Goal: Information Seeking & Learning: Find specific fact

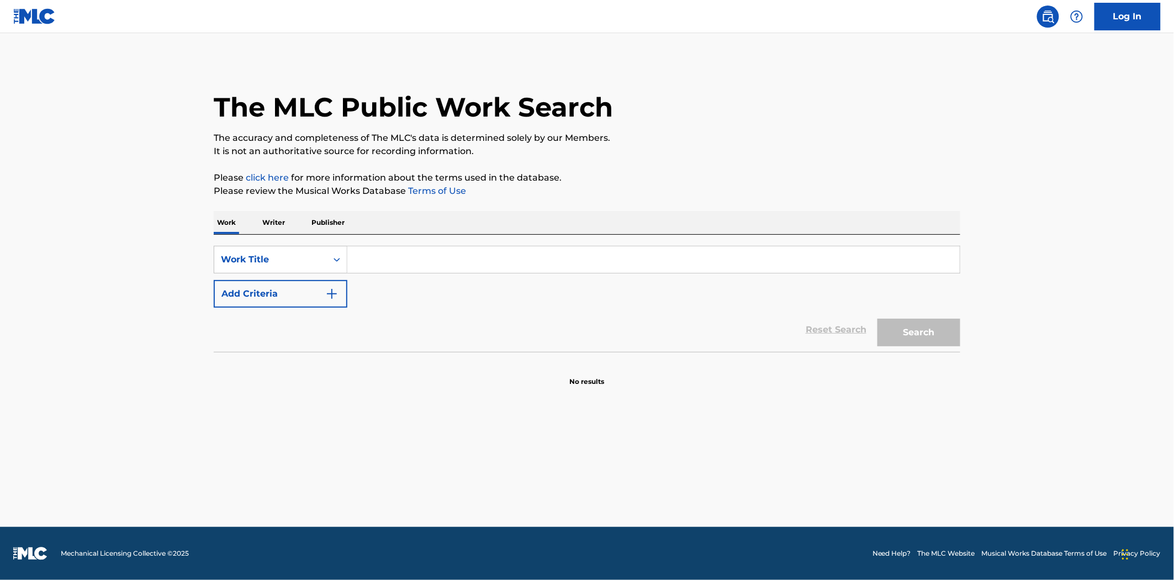
click at [394, 261] on input "Search Form" at bounding box center [653, 259] width 612 height 27
click at [298, 257] on div "Work Title" at bounding box center [270, 259] width 99 height 13
click at [245, 267] on div "Work Title" at bounding box center [270, 259] width 113 height 21
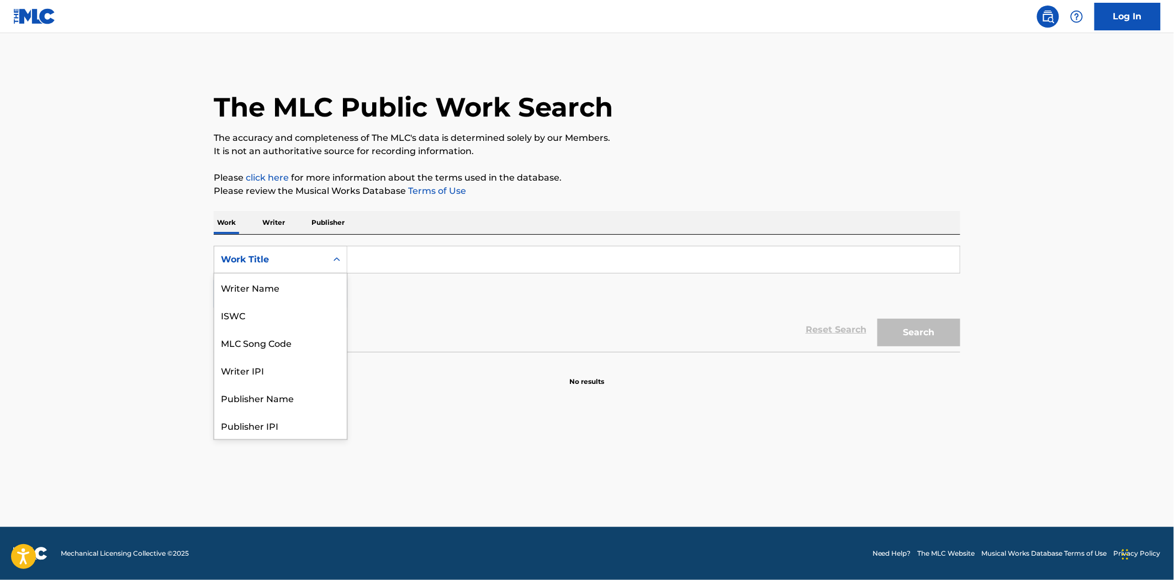
click at [299, 262] on div "Work Title" at bounding box center [270, 259] width 99 height 13
click at [282, 290] on div "Writer Name" at bounding box center [280, 287] width 133 height 28
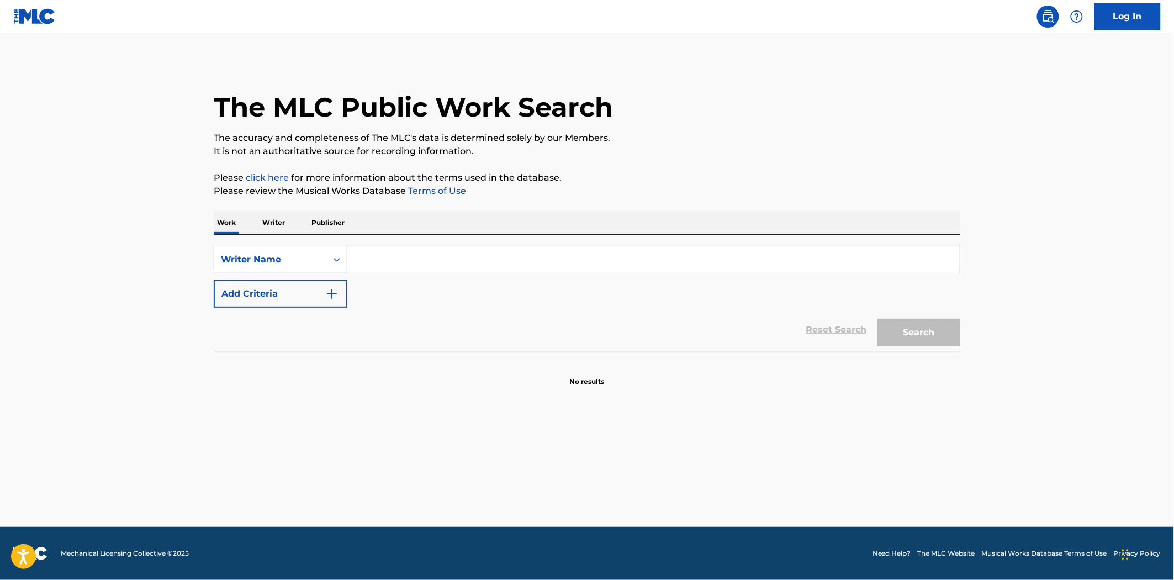
click at [393, 260] on input "Search Form" at bounding box center [653, 259] width 612 height 27
type input "[PERSON_NAME]"
click at [878, 319] on button "Search" at bounding box center [919, 333] width 83 height 28
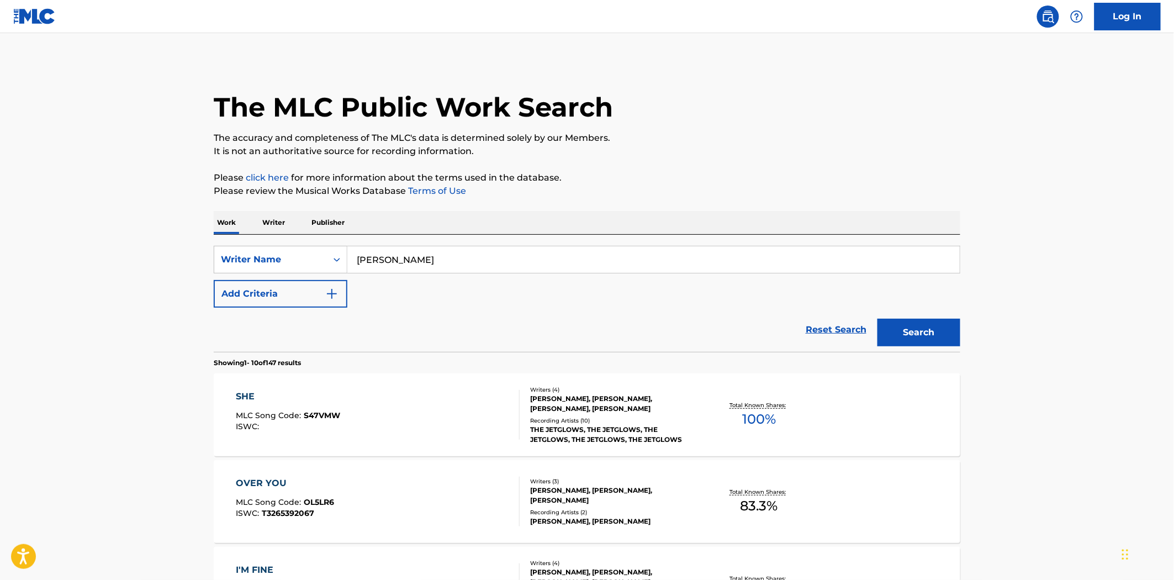
scroll to position [123, 0]
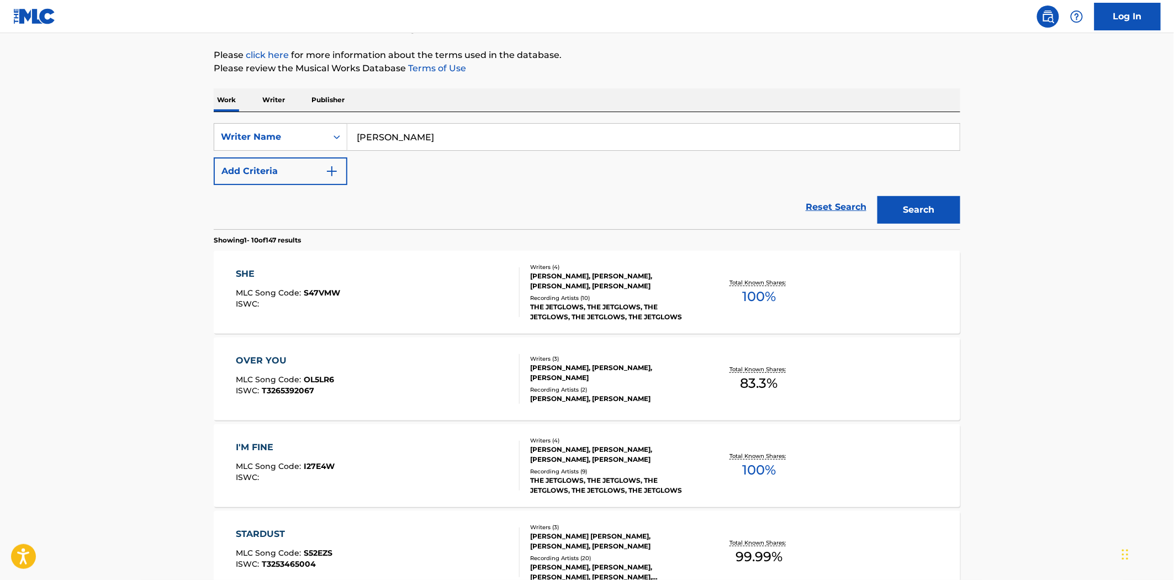
click at [452, 380] on div "OVER YOU MLC Song Code : OL5LR6 ISWC : T3265392067" at bounding box center [378, 379] width 284 height 50
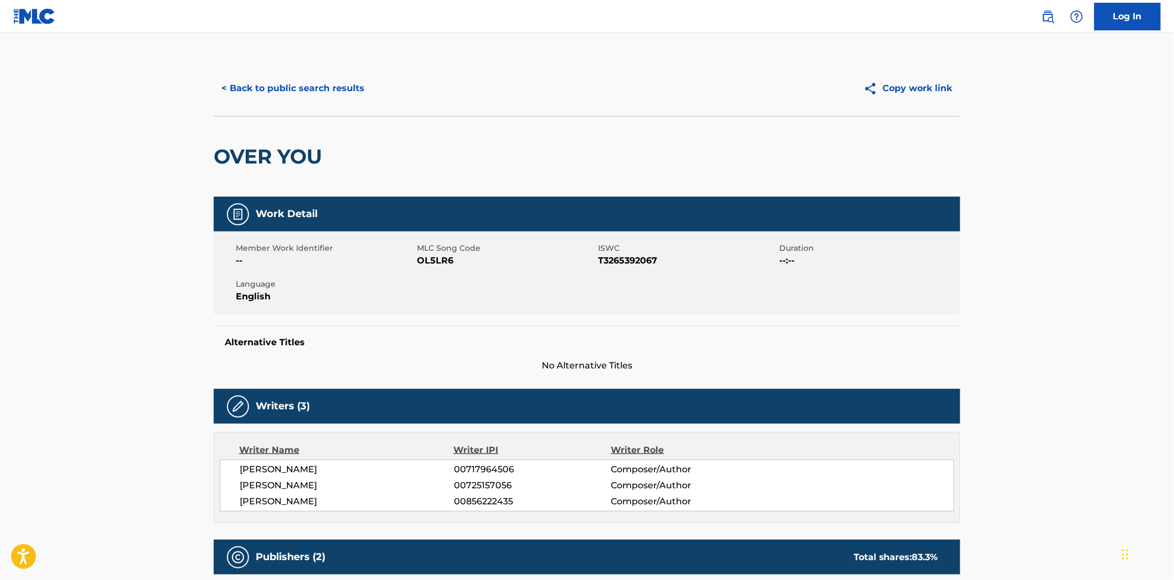
click at [321, 92] on button "< Back to public search results" at bounding box center [293, 89] width 158 height 28
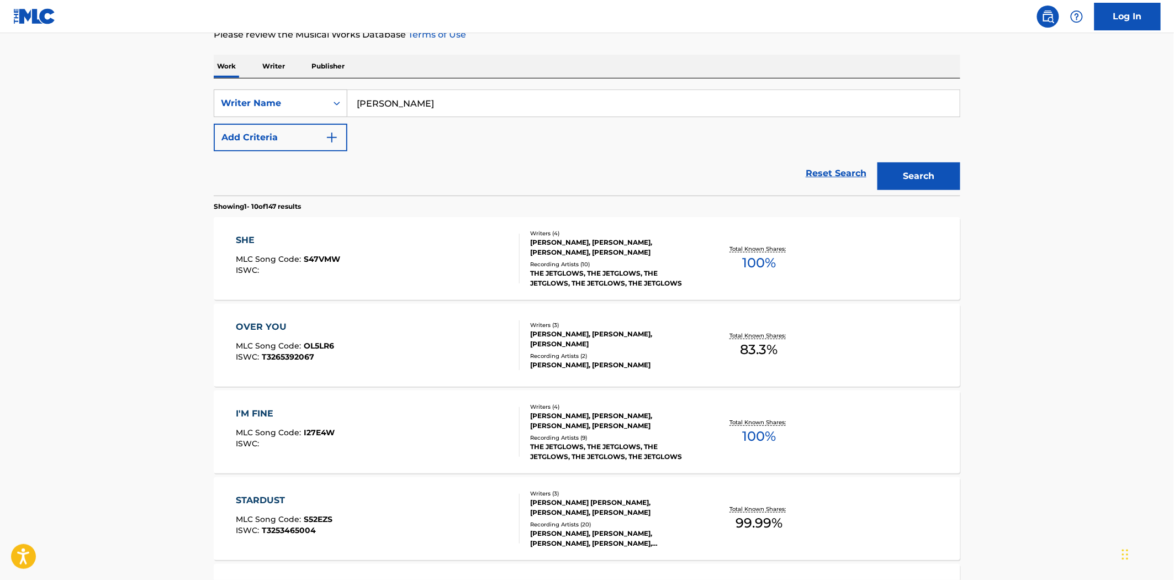
scroll to position [184, 0]
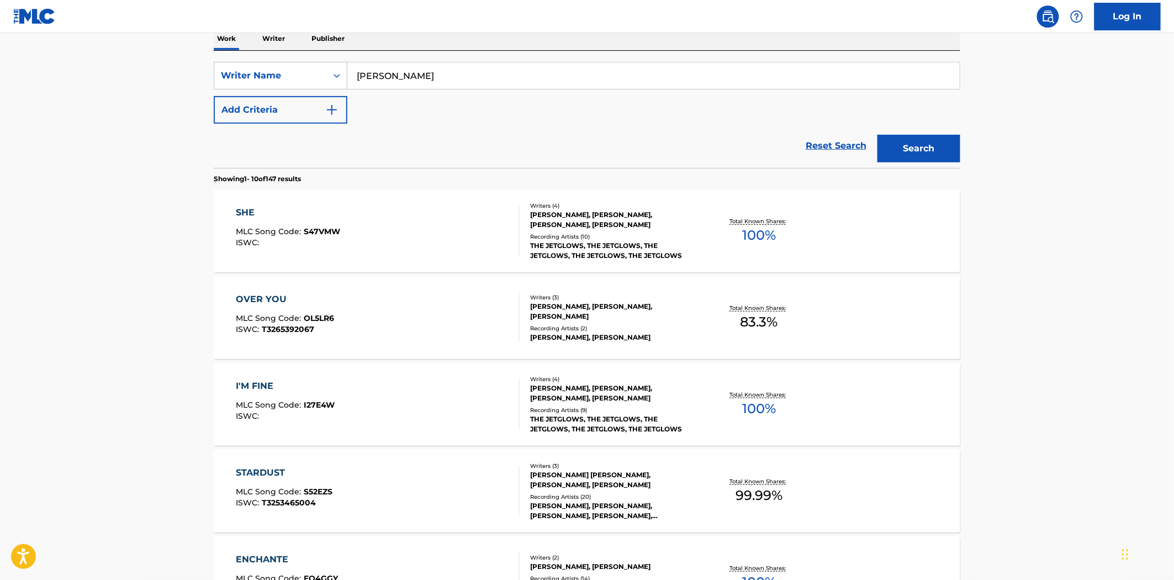
click at [463, 417] on div "I'M FINE MLC Song Code : I27E4W ISWC :" at bounding box center [378, 404] width 284 height 50
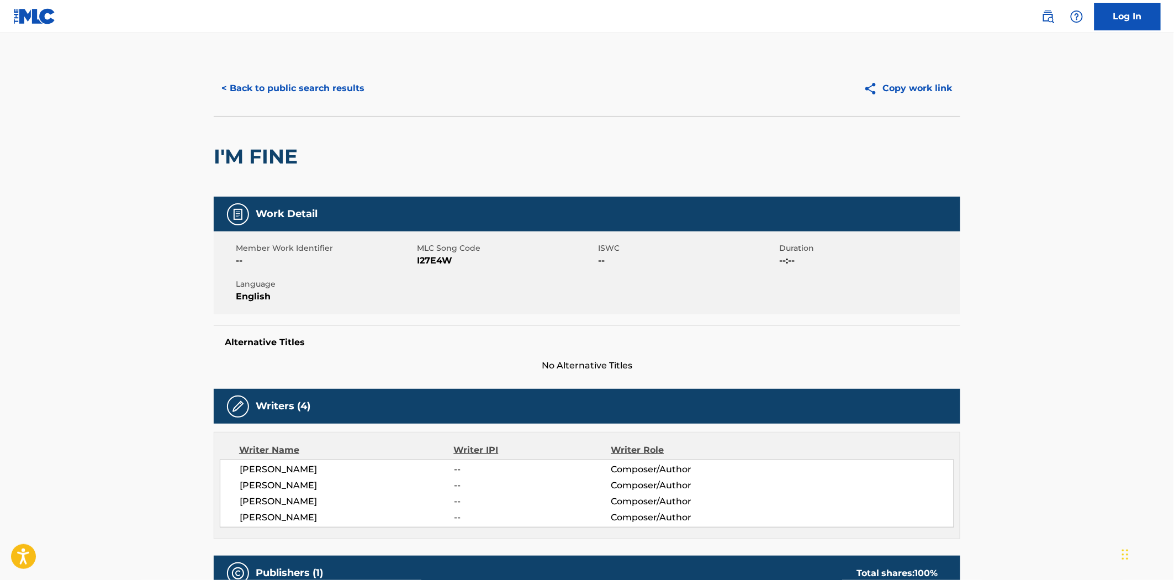
click at [307, 86] on button "< Back to public search results" at bounding box center [293, 89] width 158 height 28
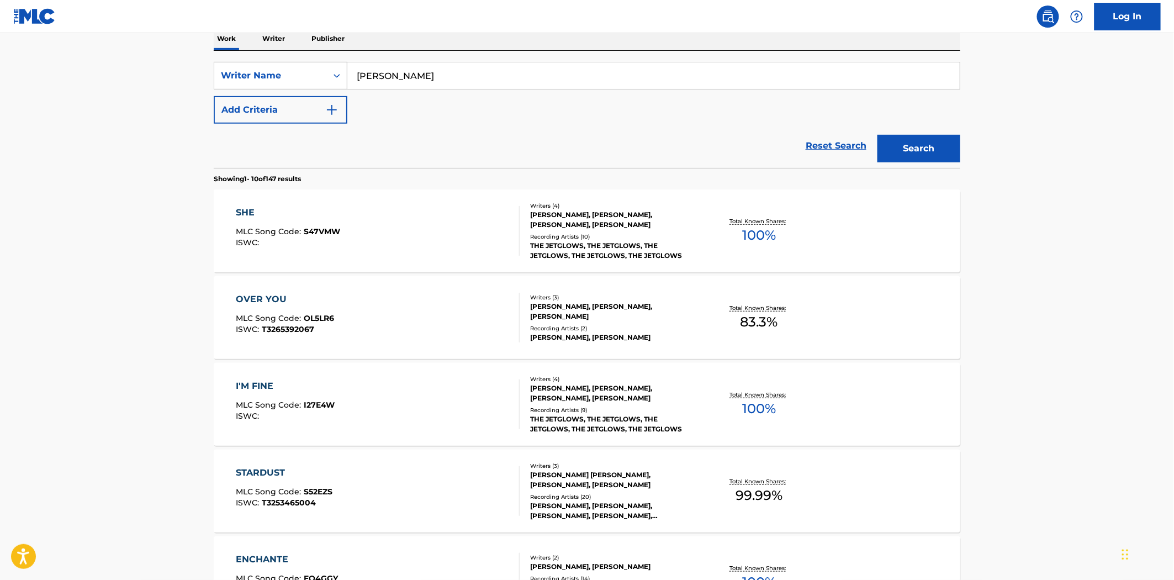
click at [427, 226] on div "SHE MLC Song Code : S47VMW ISWC :" at bounding box center [378, 231] width 284 height 50
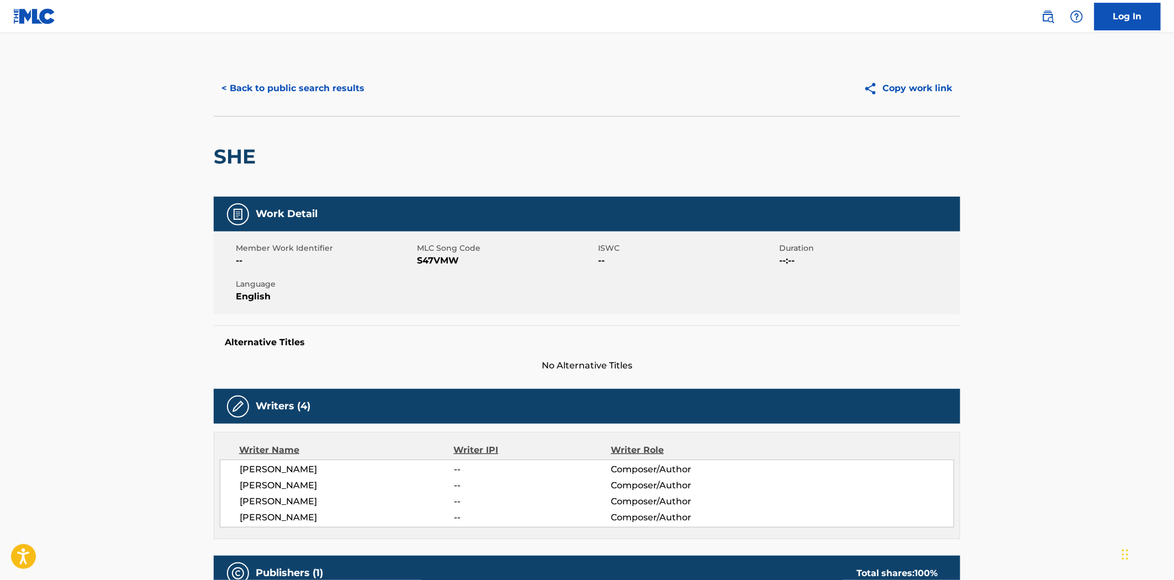
click at [337, 89] on button "< Back to public search results" at bounding box center [293, 89] width 158 height 28
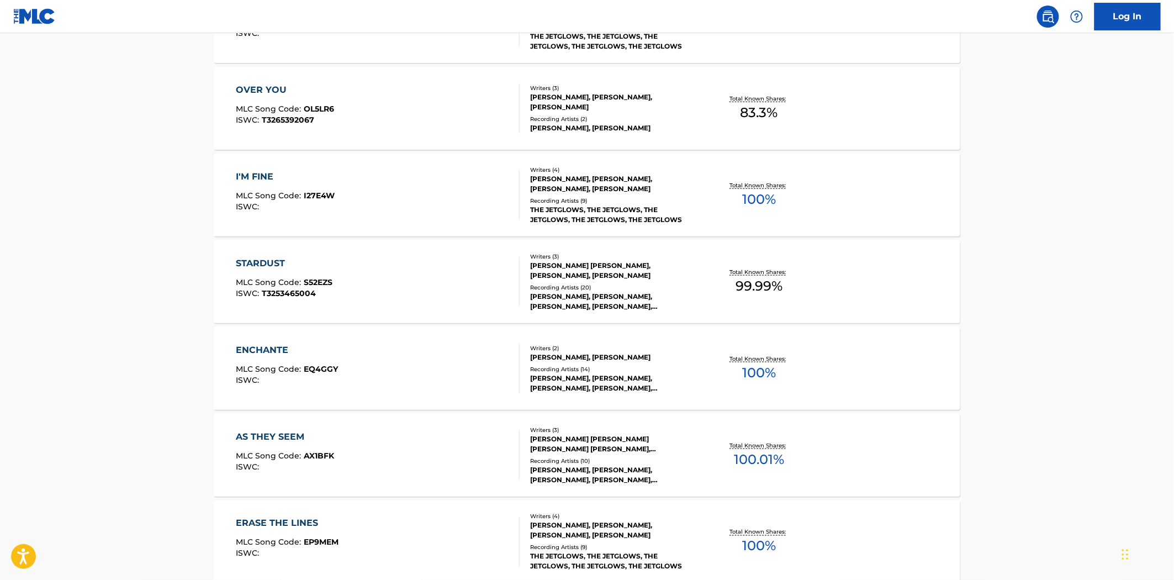
scroll to position [429, 0]
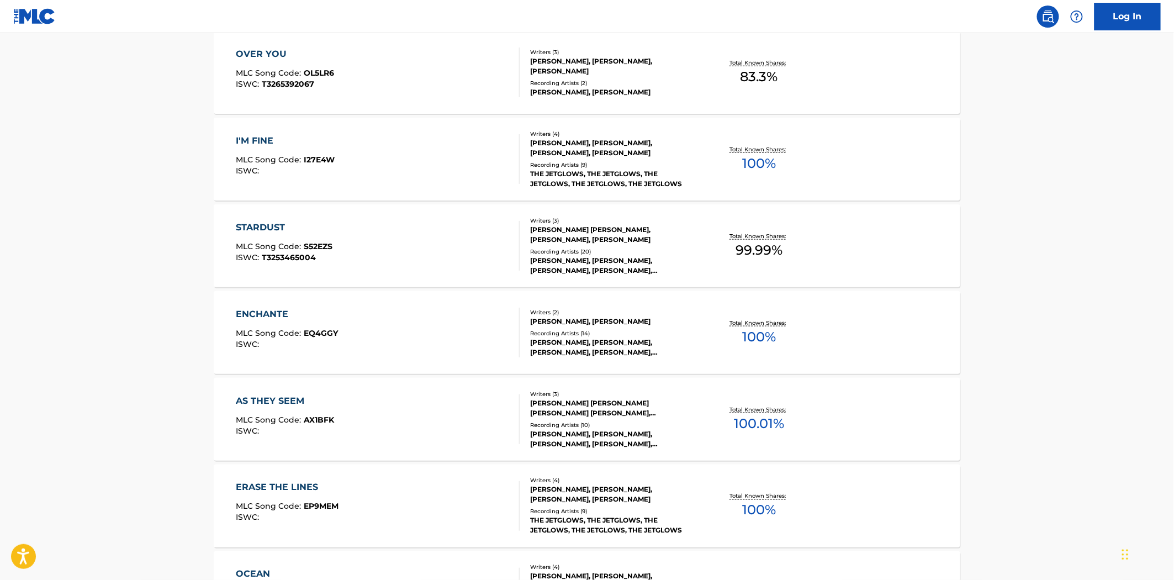
click at [492, 346] on div "ENCHANTE MLC Song Code : EQ4GGY ISWC :" at bounding box center [378, 333] width 284 height 50
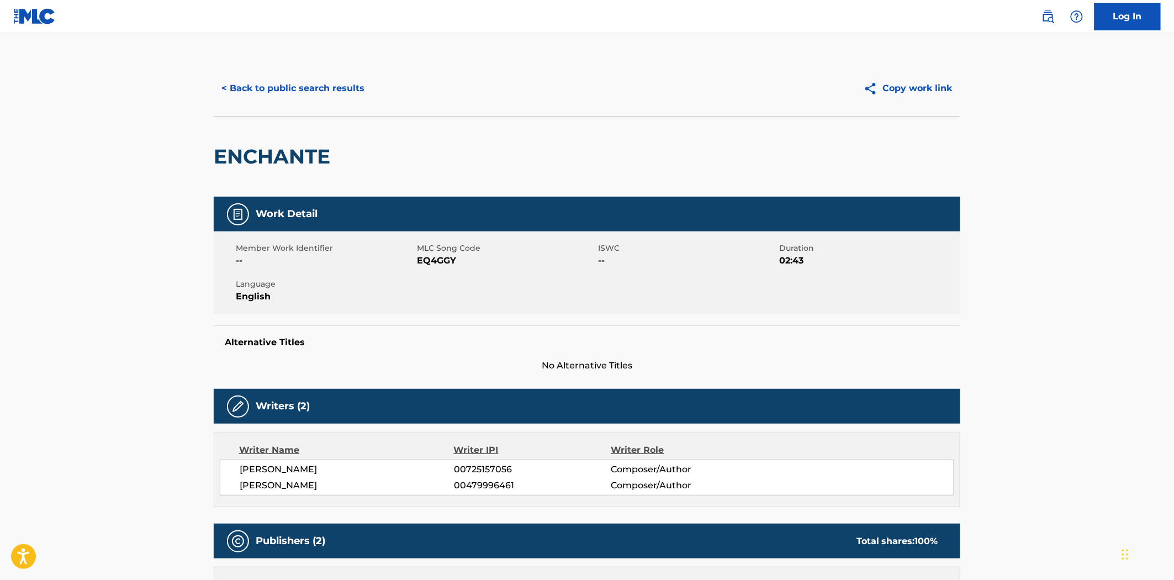
click at [308, 90] on button "< Back to public search results" at bounding box center [293, 89] width 158 height 28
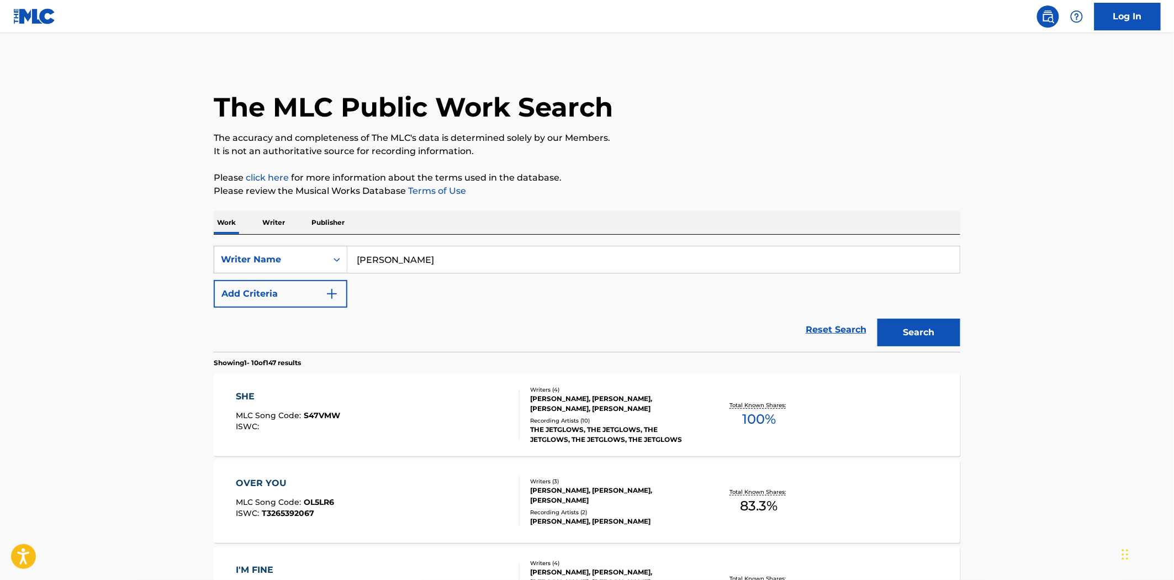
scroll to position [458, 0]
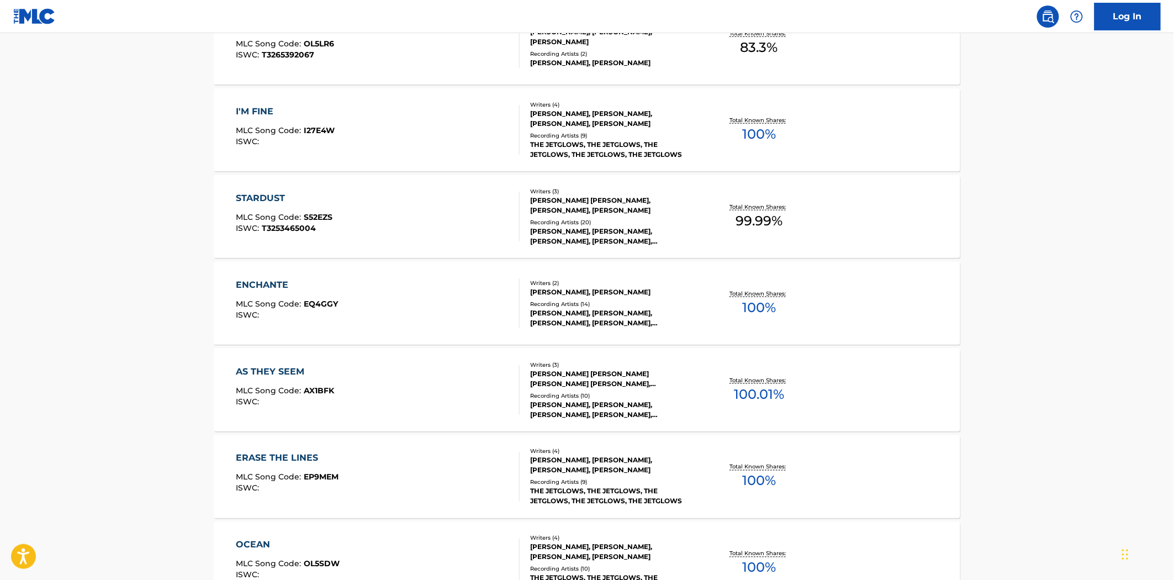
click at [453, 402] on div "AS THEY SEEM MLC Song Code : AX1BFK ISWC :" at bounding box center [378, 390] width 284 height 50
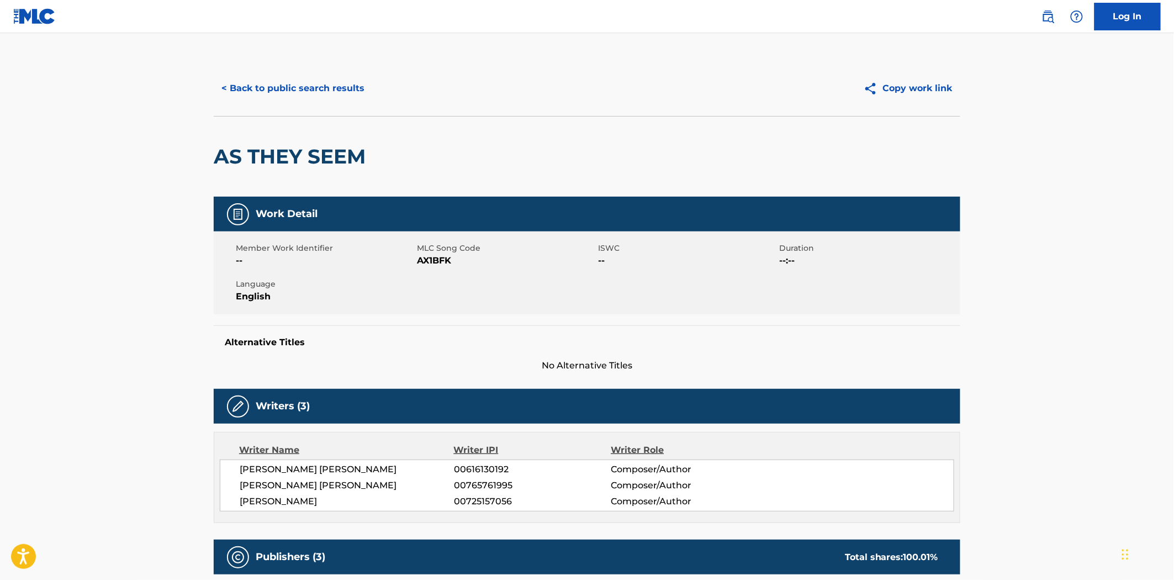
click at [285, 87] on button "< Back to public search results" at bounding box center [293, 89] width 158 height 28
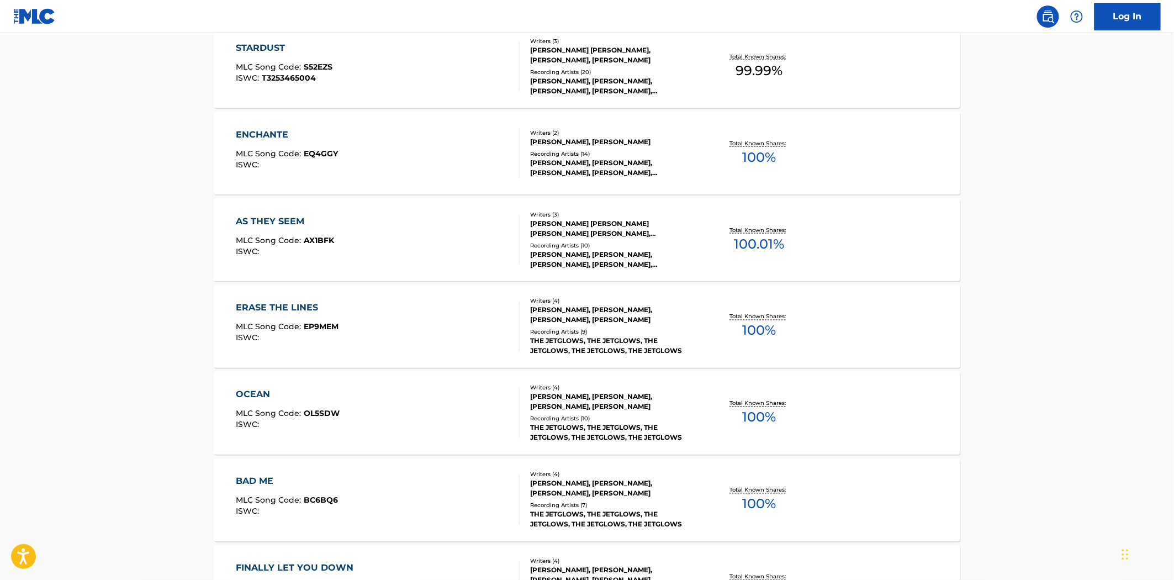
scroll to position [610, 0]
click at [459, 327] on div "ERASE THE LINES MLC Song Code : EP9MEM ISWC :" at bounding box center [378, 325] width 284 height 50
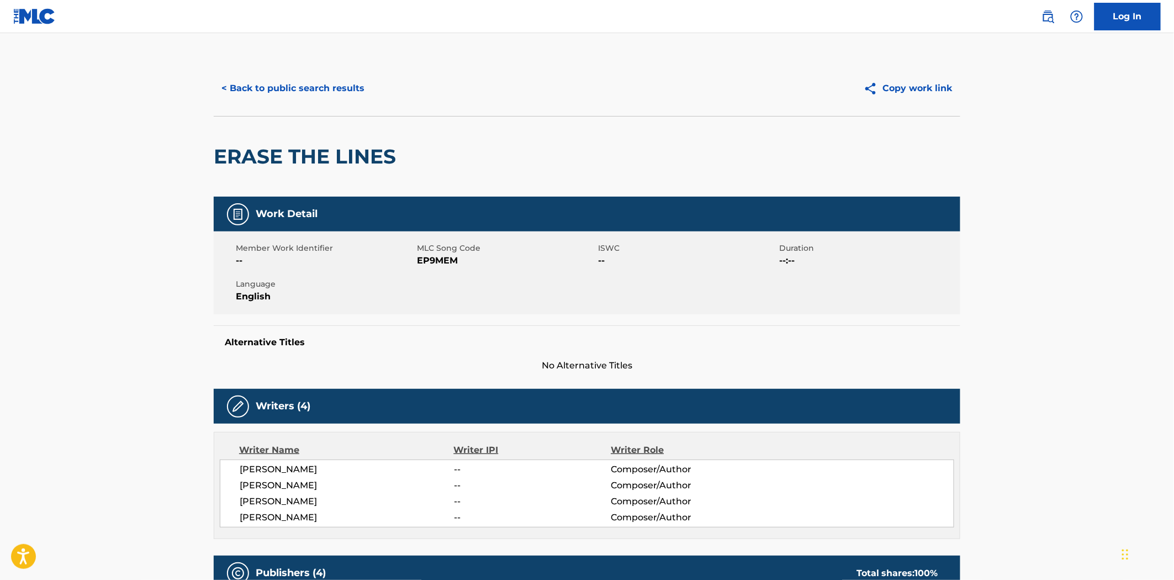
click at [243, 80] on button "< Back to public search results" at bounding box center [293, 89] width 158 height 28
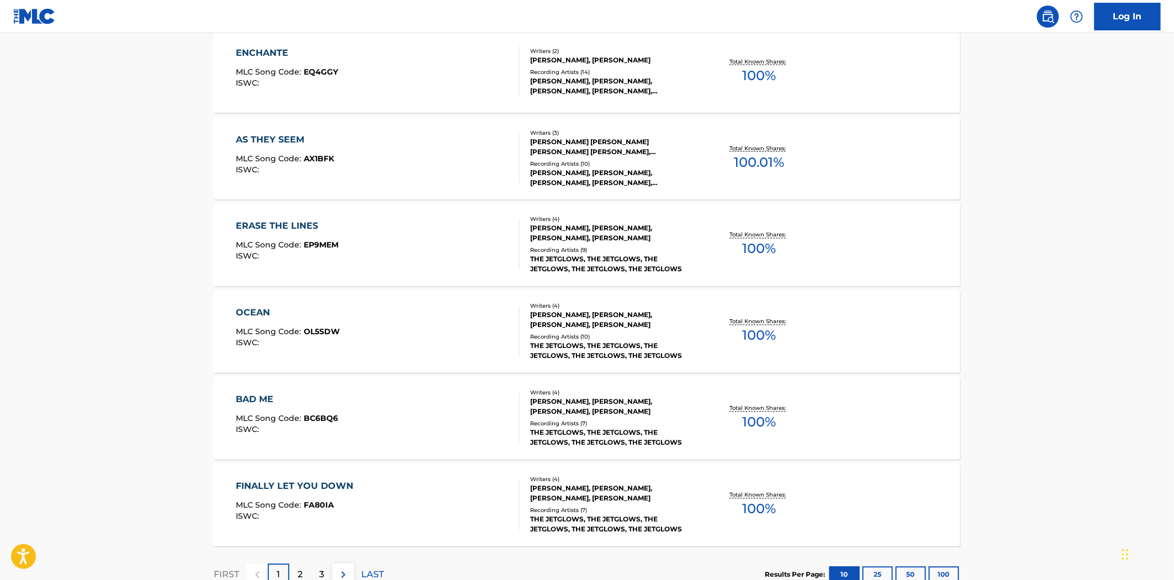
scroll to position [771, 0]
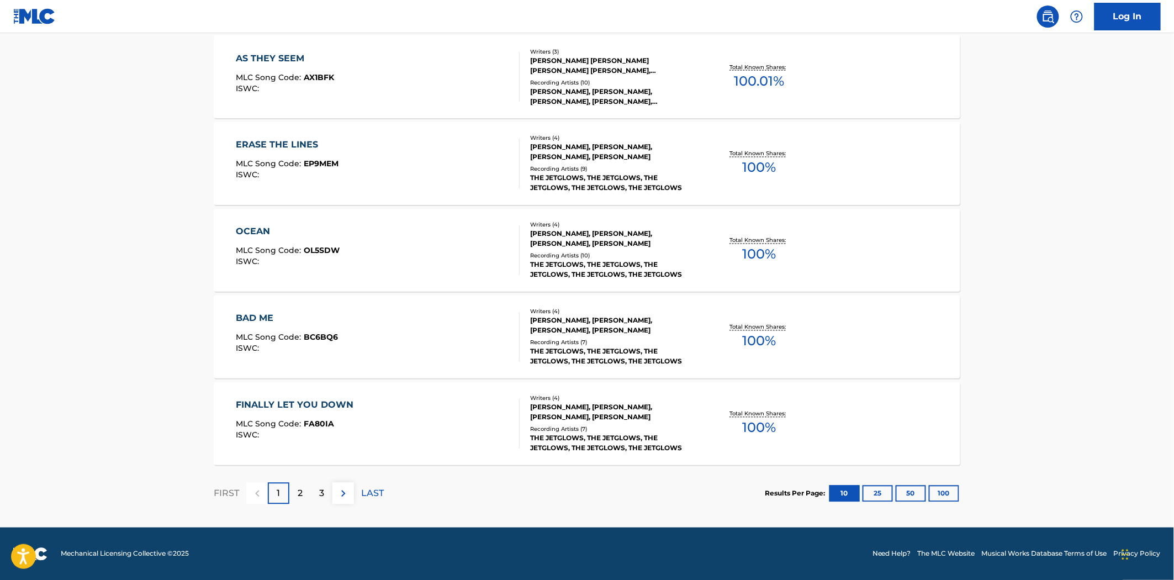
click at [346, 496] on img at bounding box center [343, 493] width 13 height 13
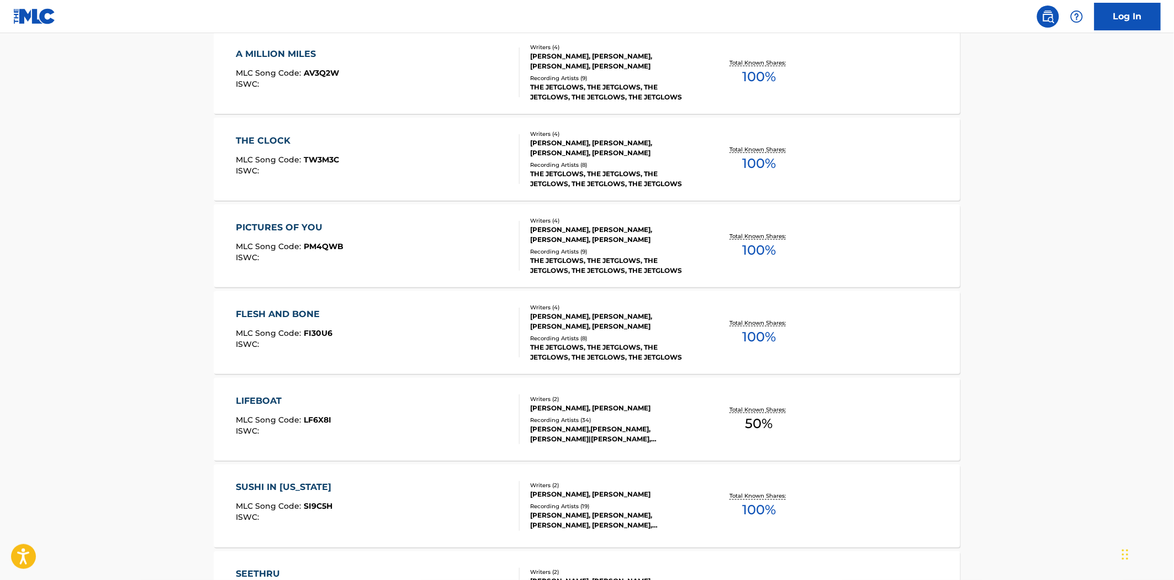
scroll to position [490, 0]
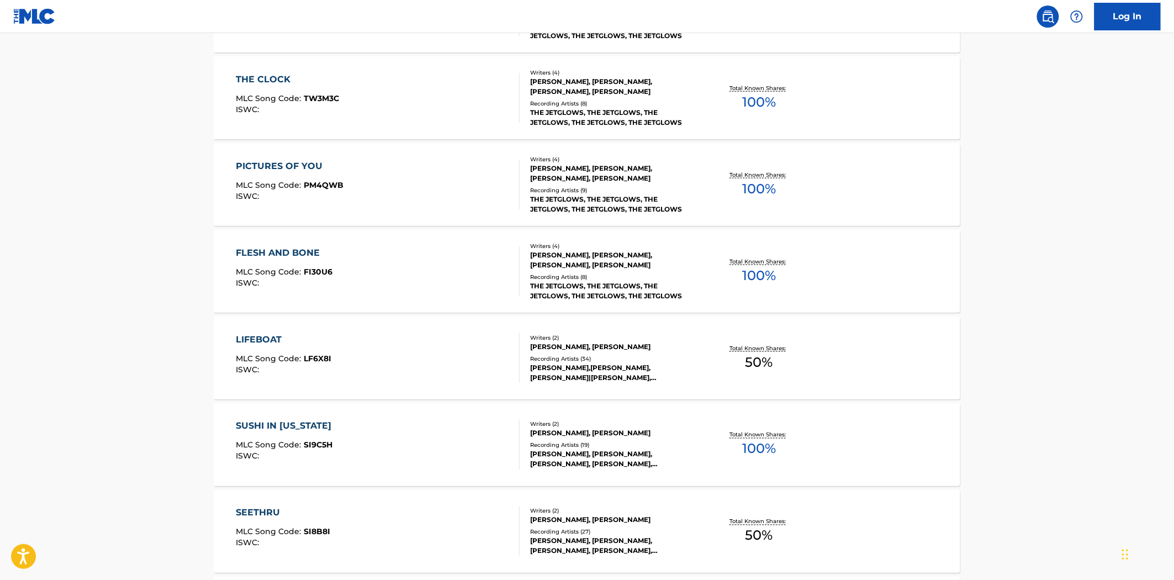
click at [432, 378] on div "LIFEBOAT MLC Song Code : LF6X8I ISWC :" at bounding box center [378, 358] width 284 height 50
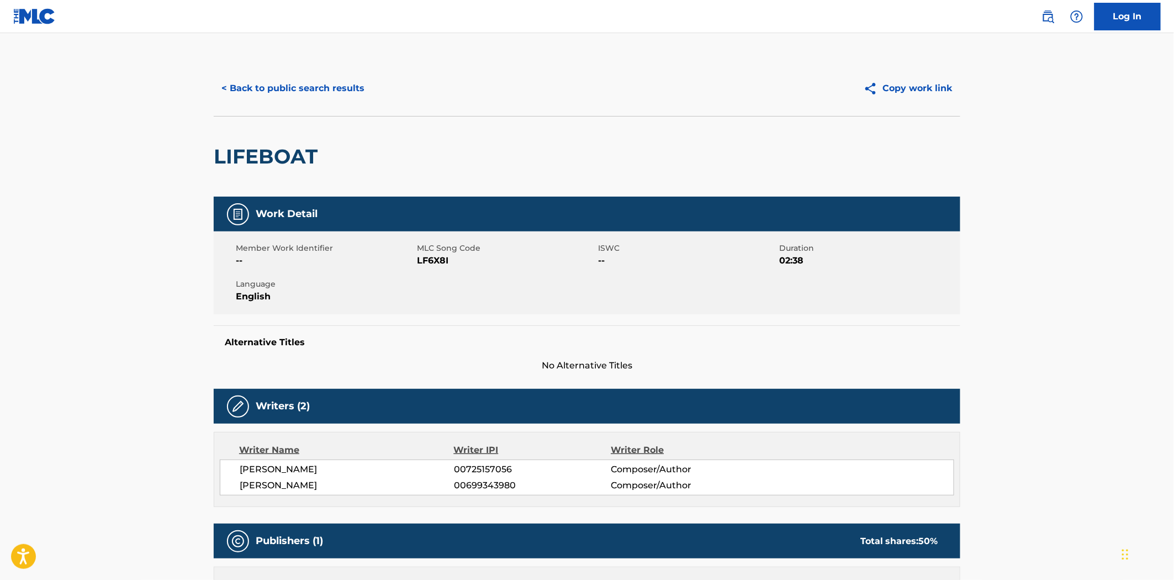
click at [264, 91] on button "< Back to public search results" at bounding box center [293, 89] width 158 height 28
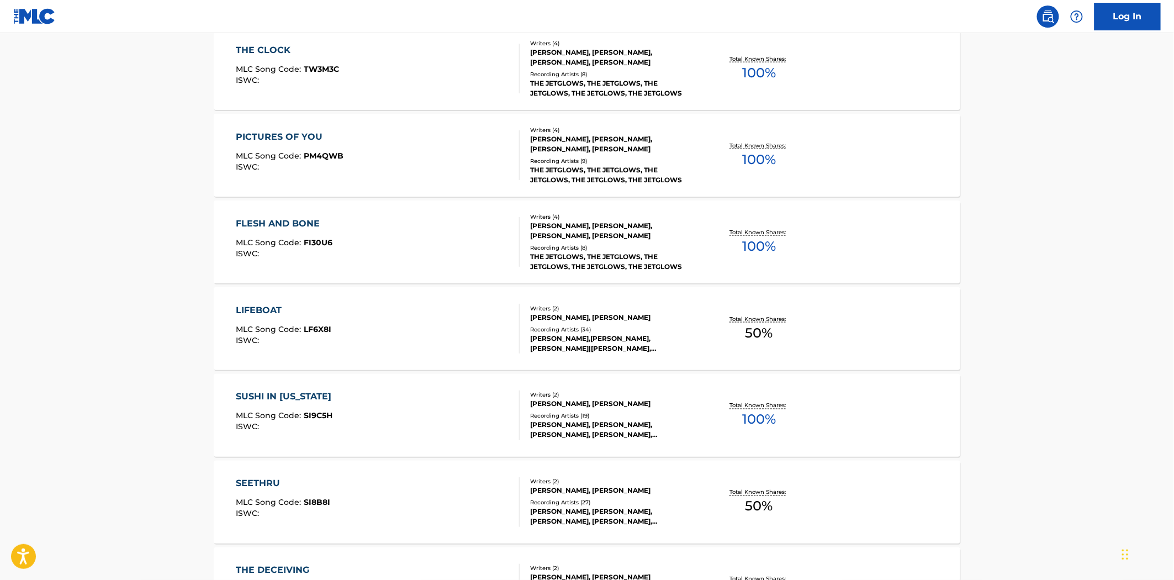
click at [450, 425] on div "SUSHI IN [US_STATE] MLC Song Code : SI9C5H ISWC :" at bounding box center [378, 415] width 284 height 50
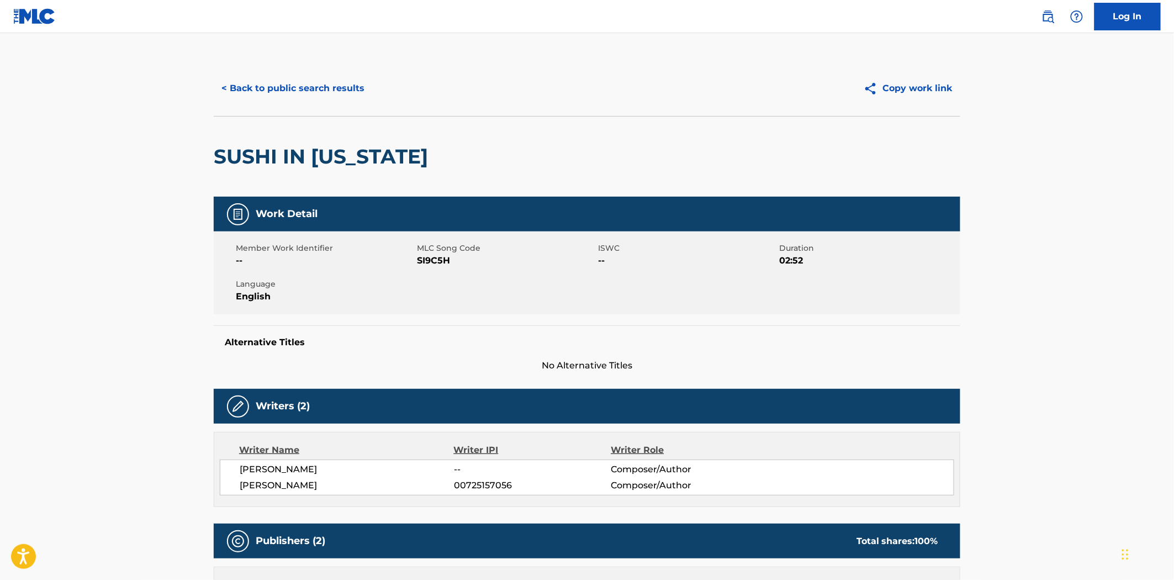
click at [272, 89] on button "< Back to public search results" at bounding box center [293, 89] width 158 height 28
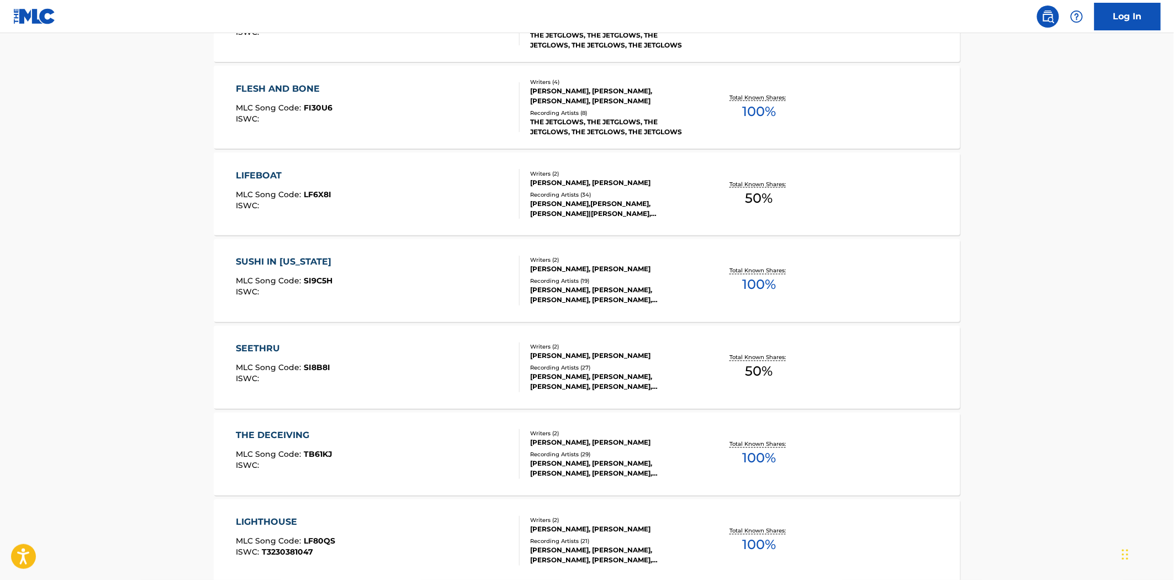
scroll to position [671, 0]
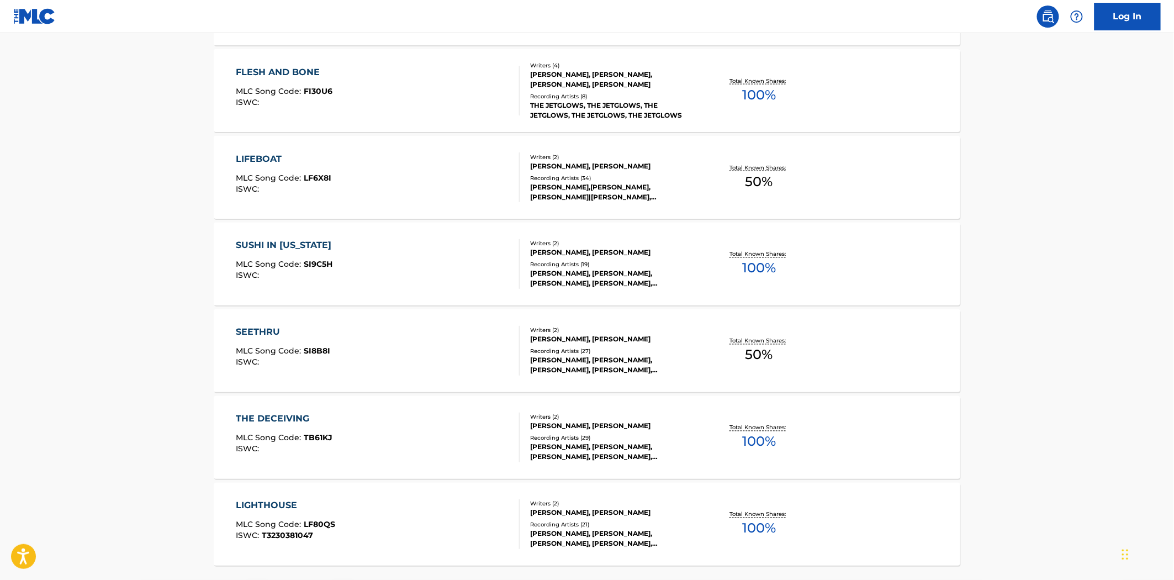
click at [432, 450] on div "THE DECEIVING MLC Song Code : TB61KJ ISWC :" at bounding box center [378, 438] width 284 height 50
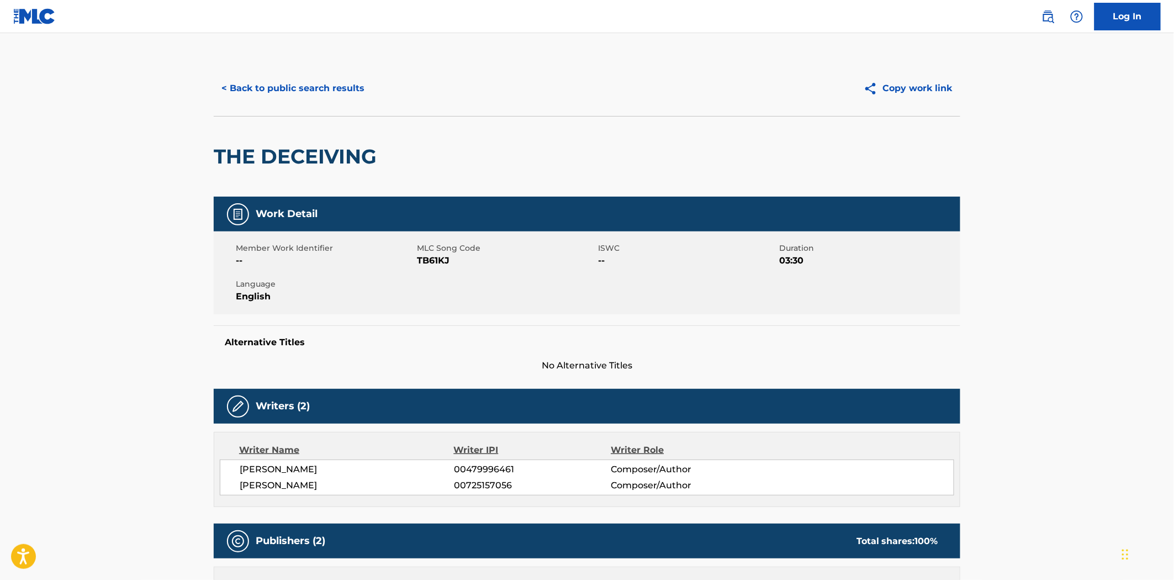
click at [263, 84] on button "< Back to public search results" at bounding box center [293, 89] width 158 height 28
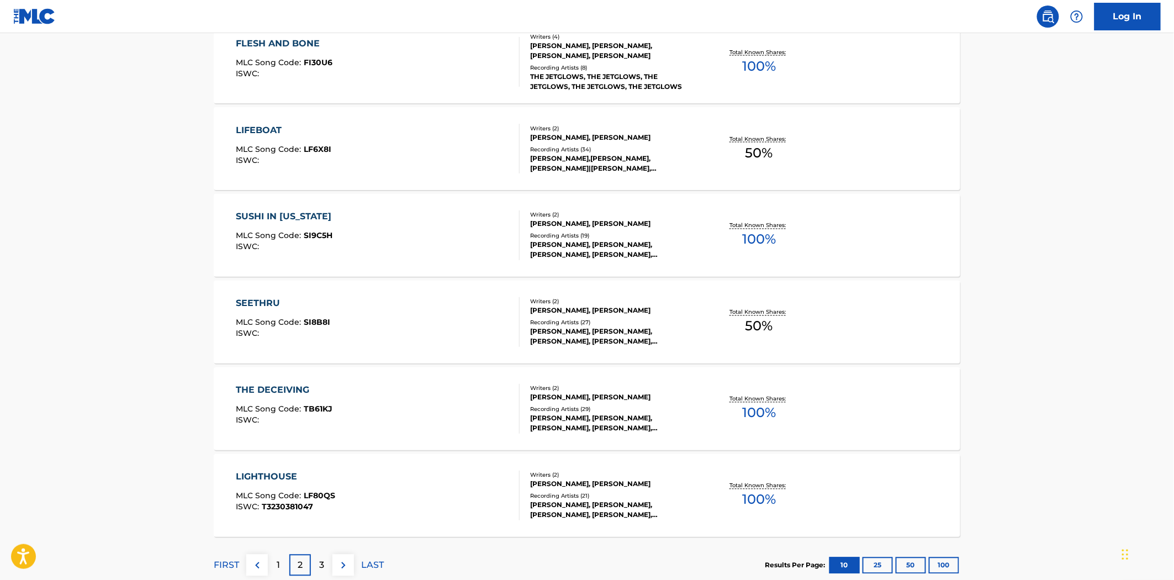
click at [408, 487] on div "LIGHTHOUSE MLC Song Code : LF80QS ISWC : T3230381047" at bounding box center [378, 496] width 284 height 50
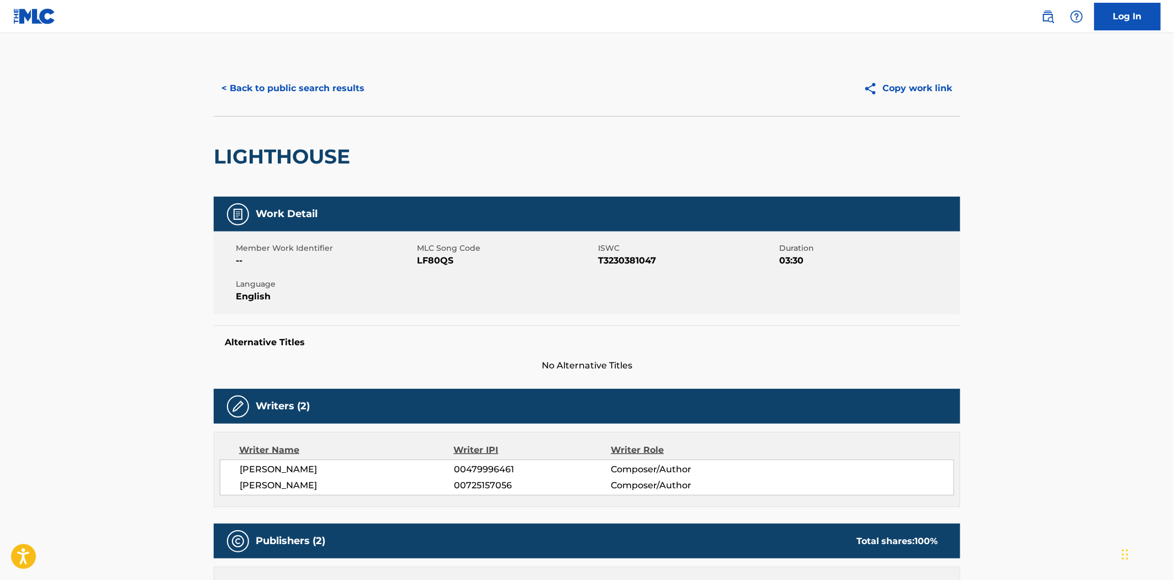
click at [256, 84] on button "< Back to public search results" at bounding box center [293, 89] width 158 height 28
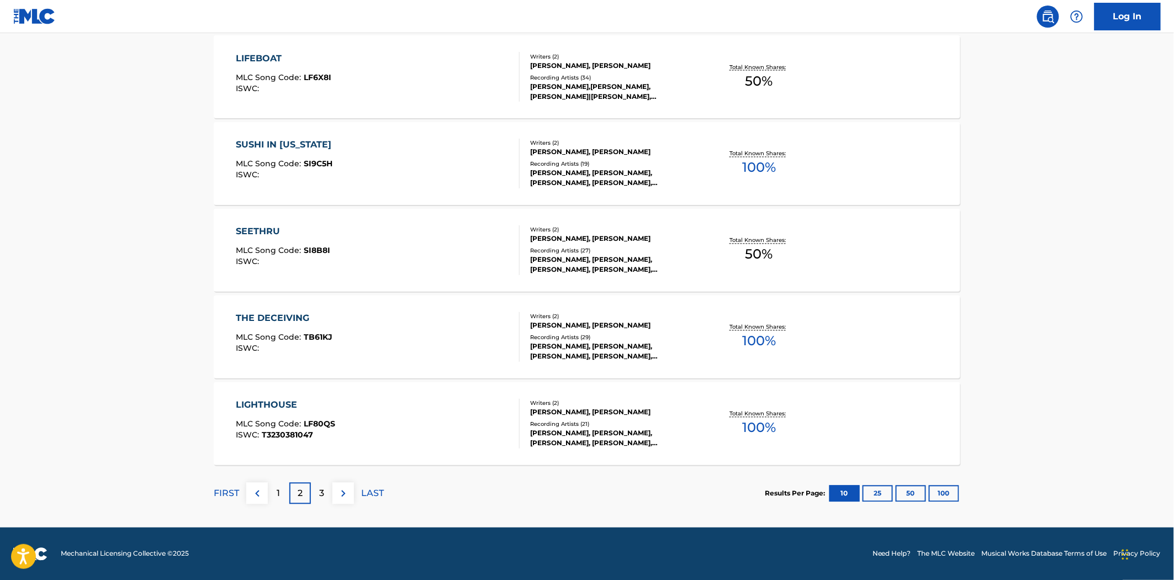
click at [326, 499] on div "3" at bounding box center [322, 494] width 22 height 22
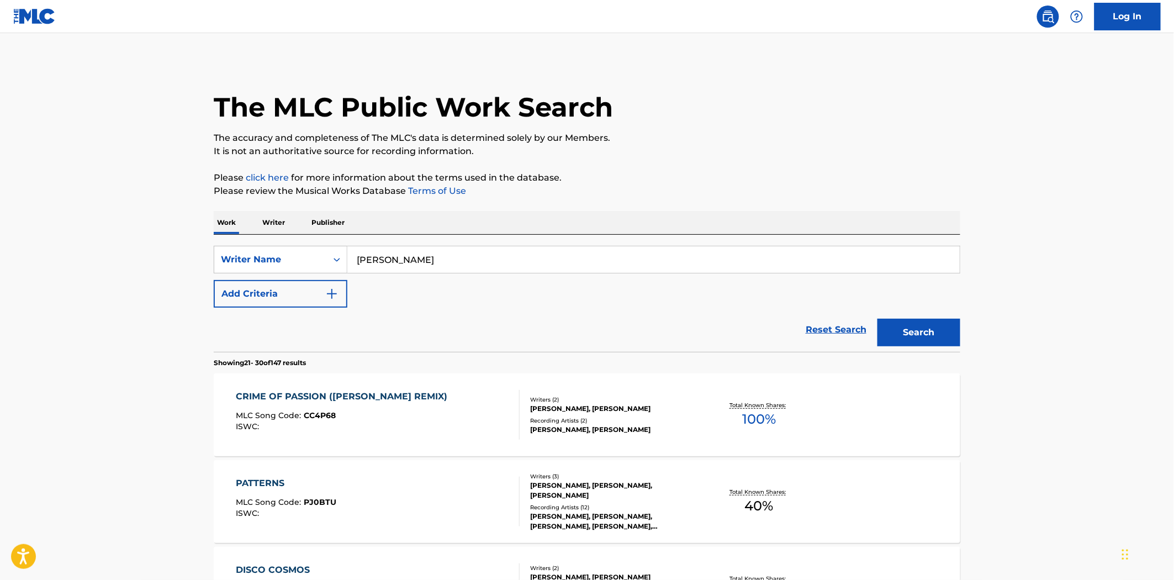
click at [440, 410] on div "CRIME OF PASSION ([PERSON_NAME] REMIX) MLC Song Code : CC4P68 ISWC :" at bounding box center [378, 415] width 284 height 50
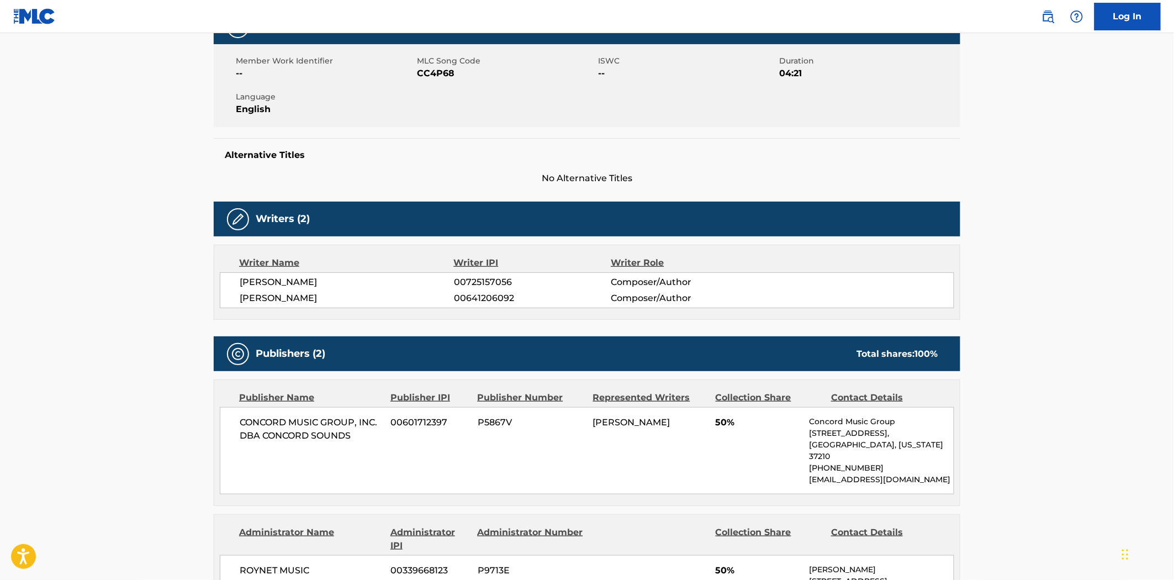
scroll to position [113, 0]
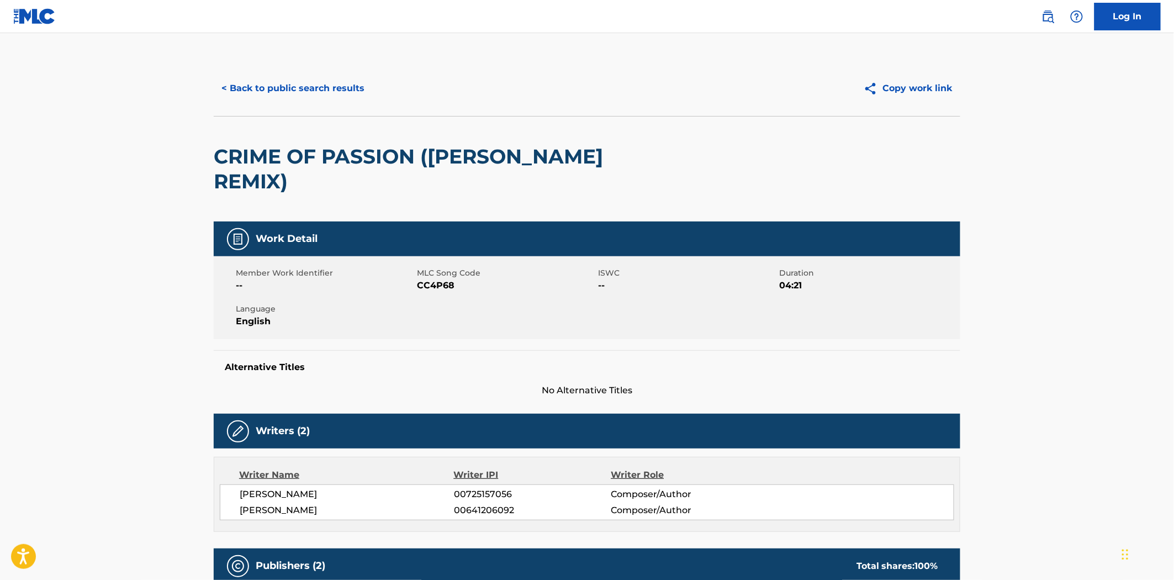
click at [297, 93] on button "< Back to public search results" at bounding box center [293, 89] width 158 height 28
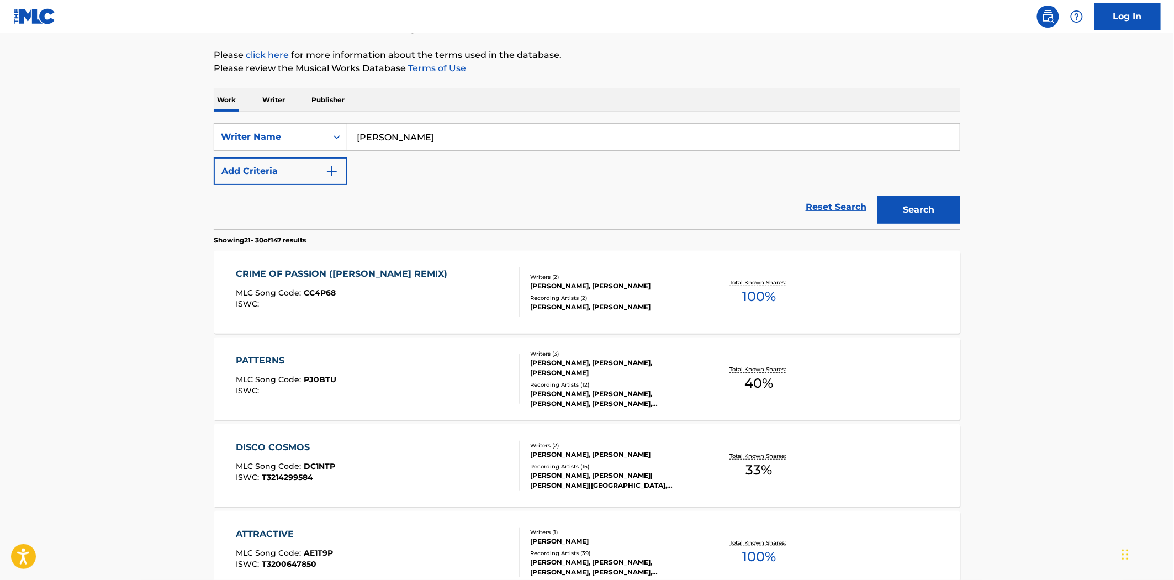
click at [404, 367] on div "PATTERNS MLC Song Code : PJ0BTU ISWC :" at bounding box center [378, 379] width 284 height 50
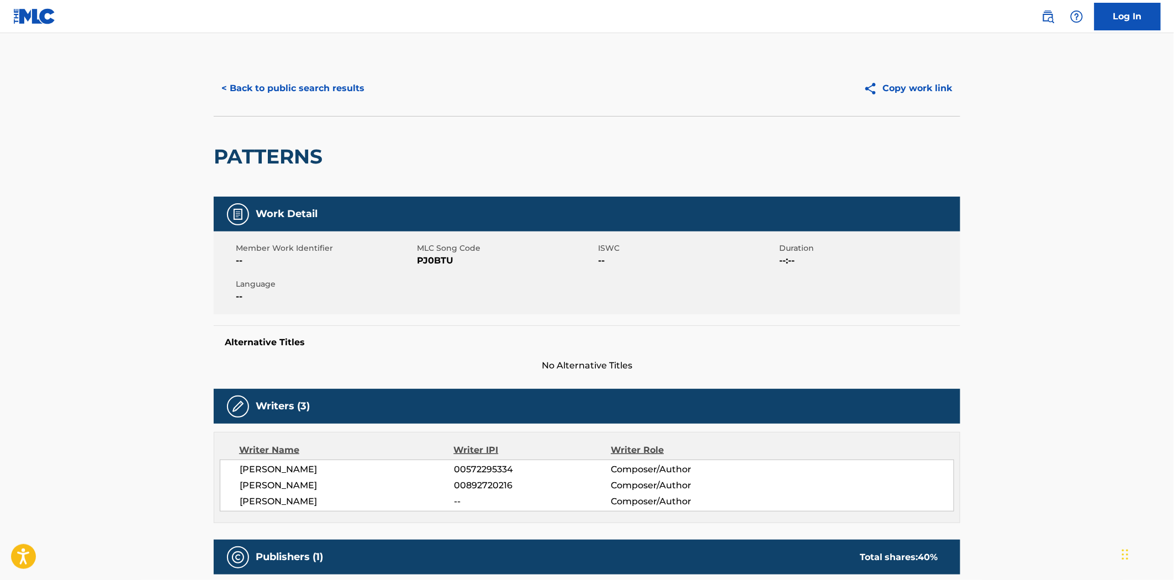
click at [280, 86] on button "< Back to public search results" at bounding box center [293, 89] width 158 height 28
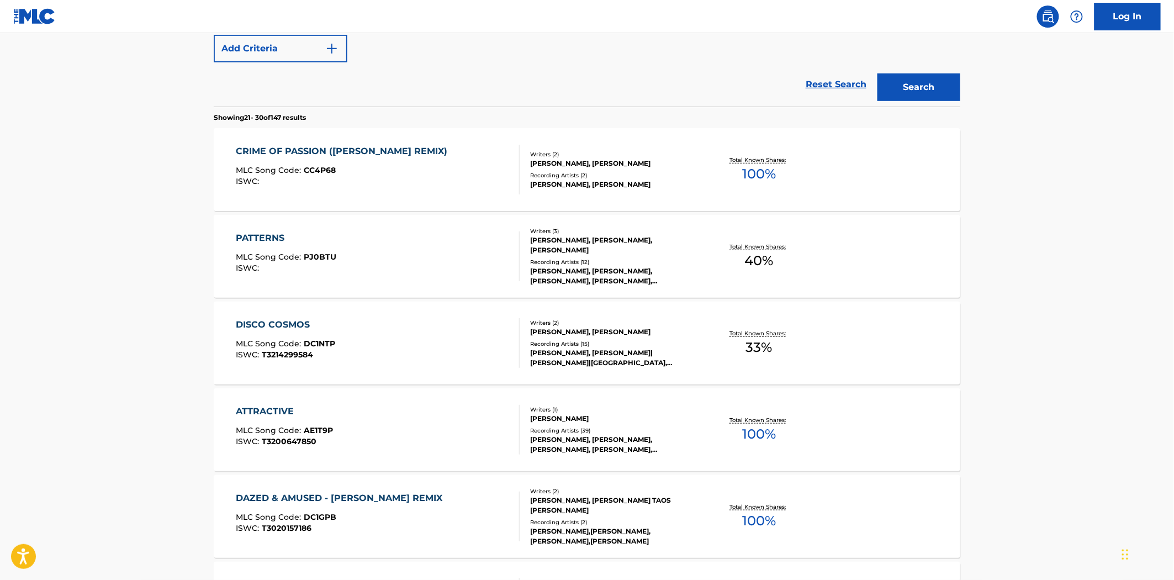
click at [451, 361] on div "DISCO COSMOS MLC Song Code : DC1NTP ISWC : T3214299584" at bounding box center [378, 343] width 284 height 50
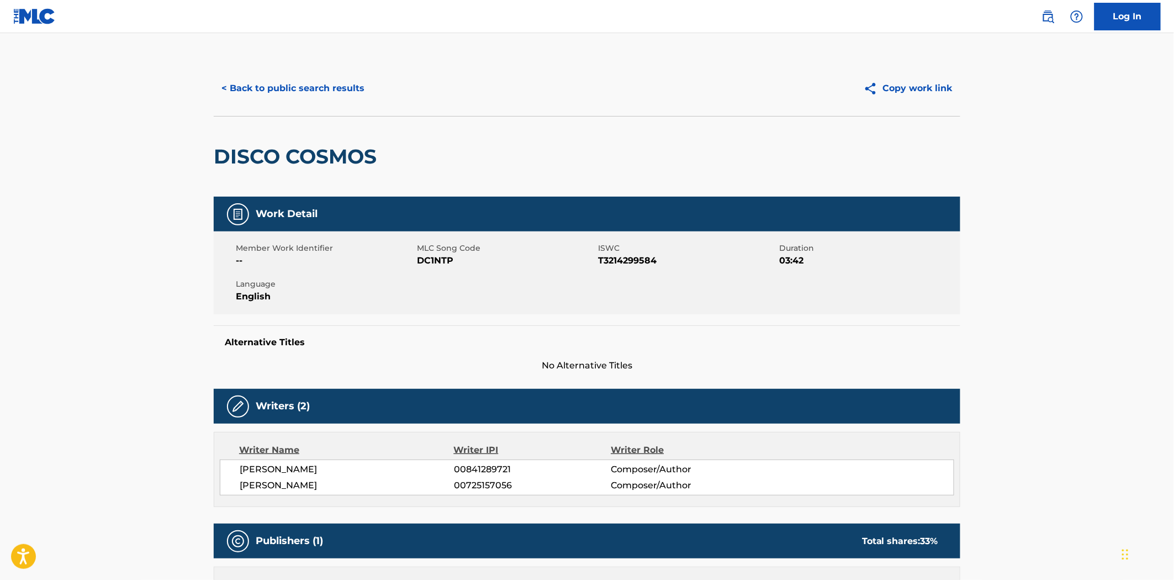
click at [307, 88] on button "< Back to public search results" at bounding box center [293, 89] width 158 height 28
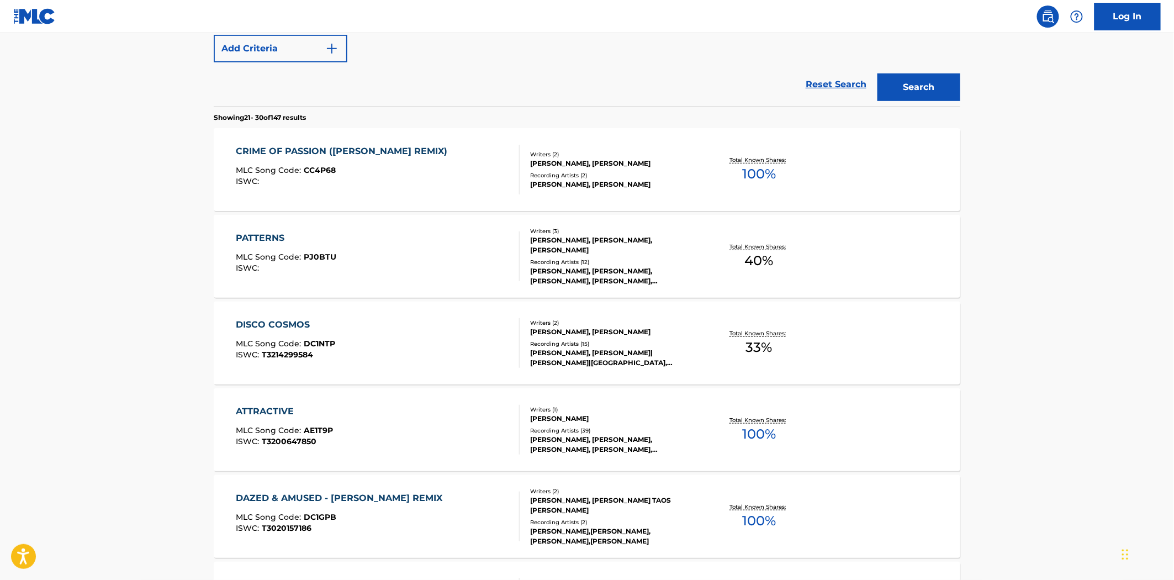
click at [469, 436] on div "ATTRACTIVE MLC Song Code : AE1T9P ISWC : T3200647850" at bounding box center [378, 430] width 284 height 50
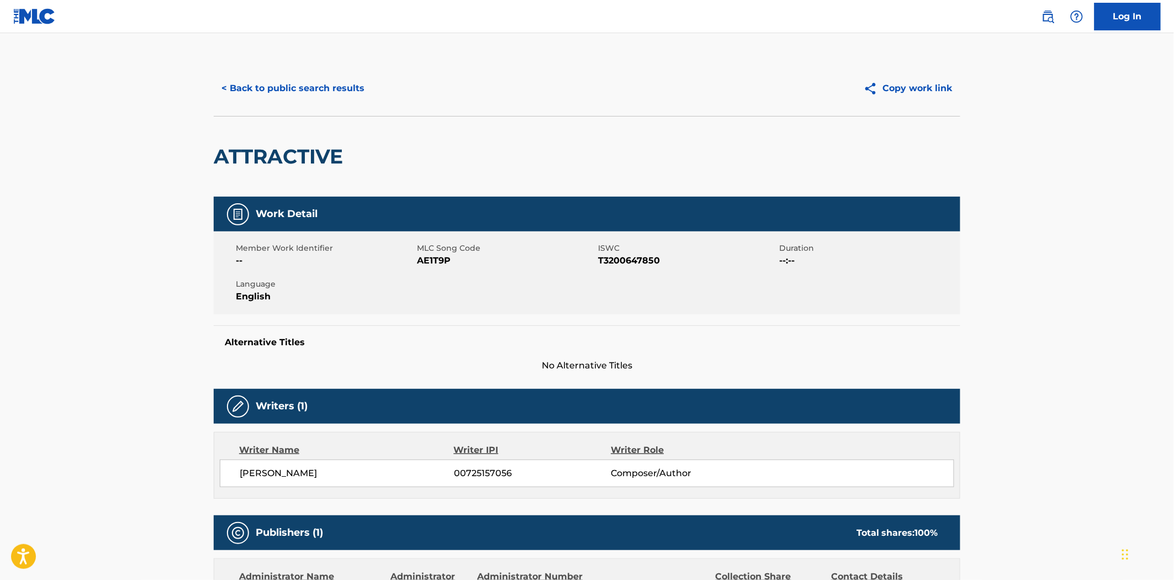
click at [315, 101] on button "< Back to public search results" at bounding box center [293, 89] width 158 height 28
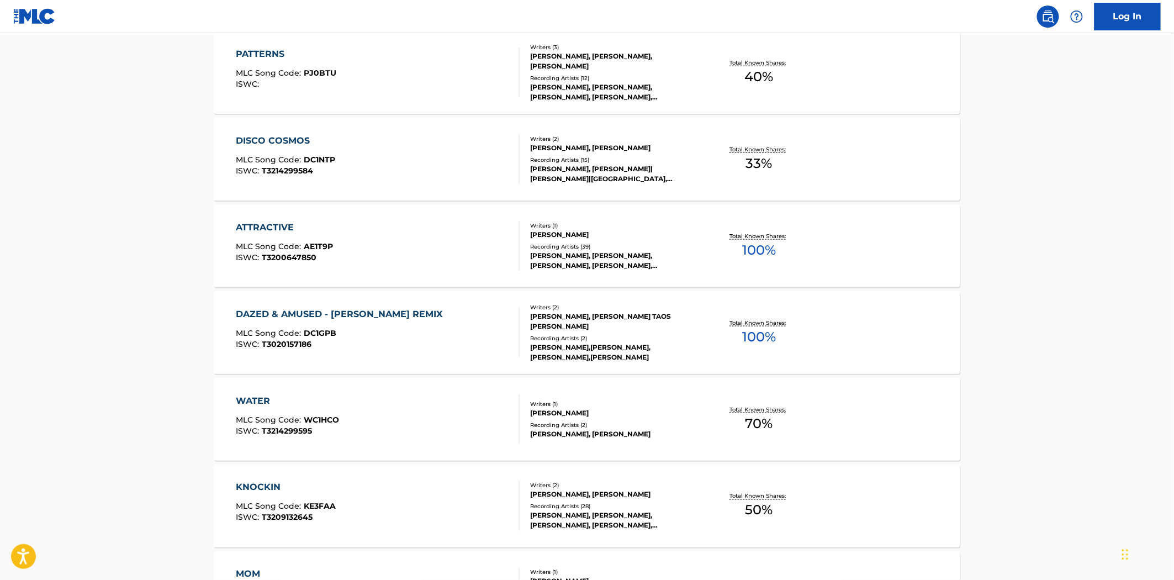
click at [457, 343] on div "DAZED & AMUSED - [PERSON_NAME] REMIX MLC Song Code : DC1GPB ISWC : T3020157186" at bounding box center [378, 333] width 284 height 50
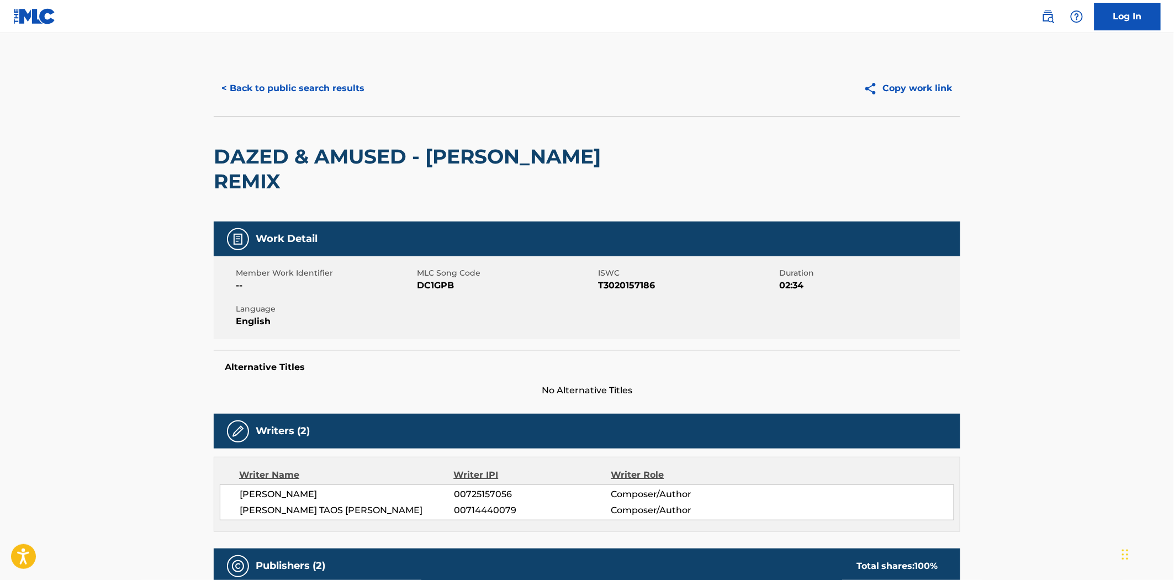
click at [310, 92] on button "< Back to public search results" at bounding box center [293, 89] width 158 height 28
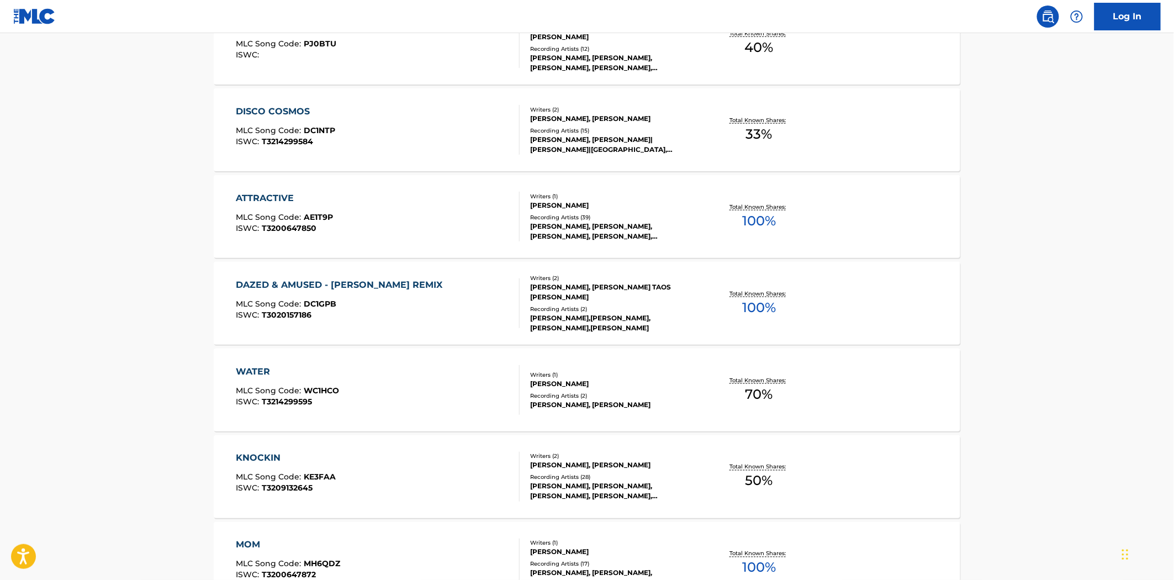
click at [423, 412] on div "WATER MLC Song Code : WC1HCO ISWC : T3214299595" at bounding box center [378, 390] width 284 height 50
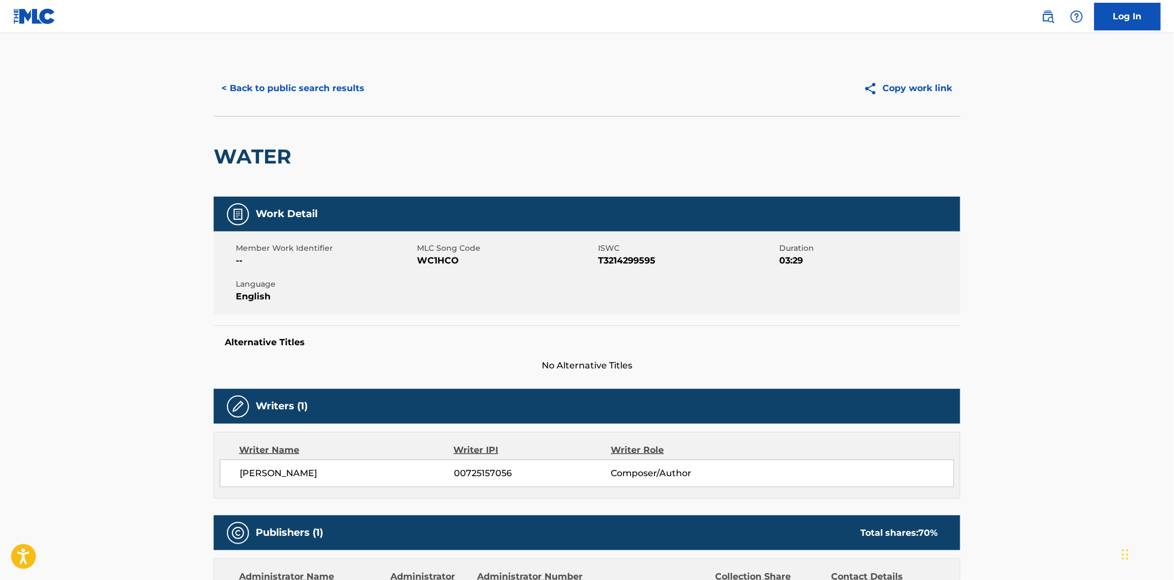
click at [273, 82] on button "< Back to public search results" at bounding box center [293, 89] width 158 height 28
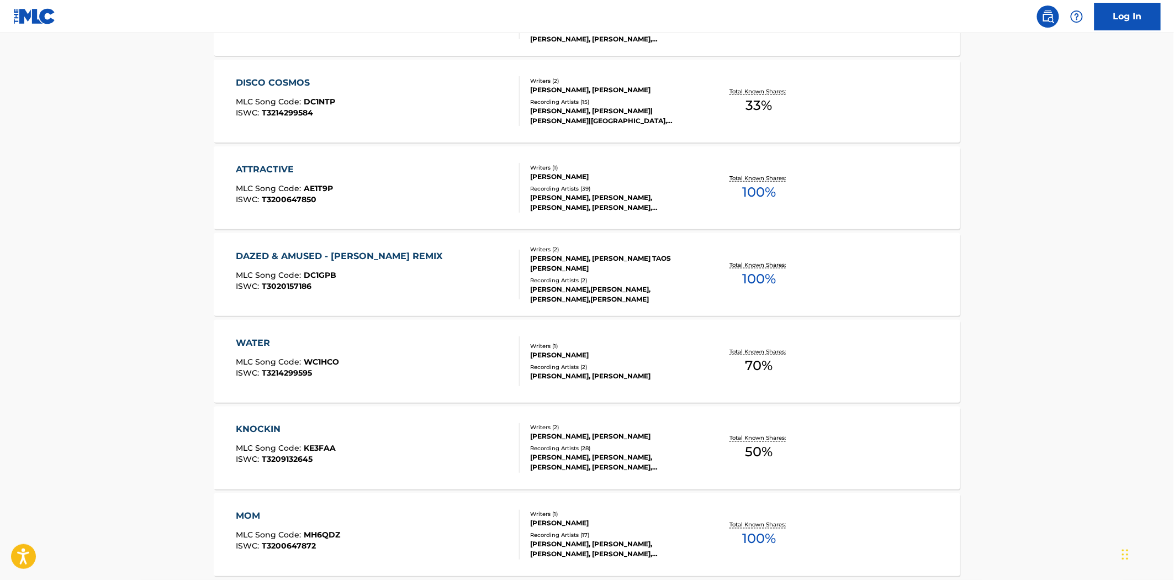
click at [450, 445] on div "KNOCKIN MLC Song Code : KE3FAA ISWC : T3209132645" at bounding box center [378, 448] width 284 height 50
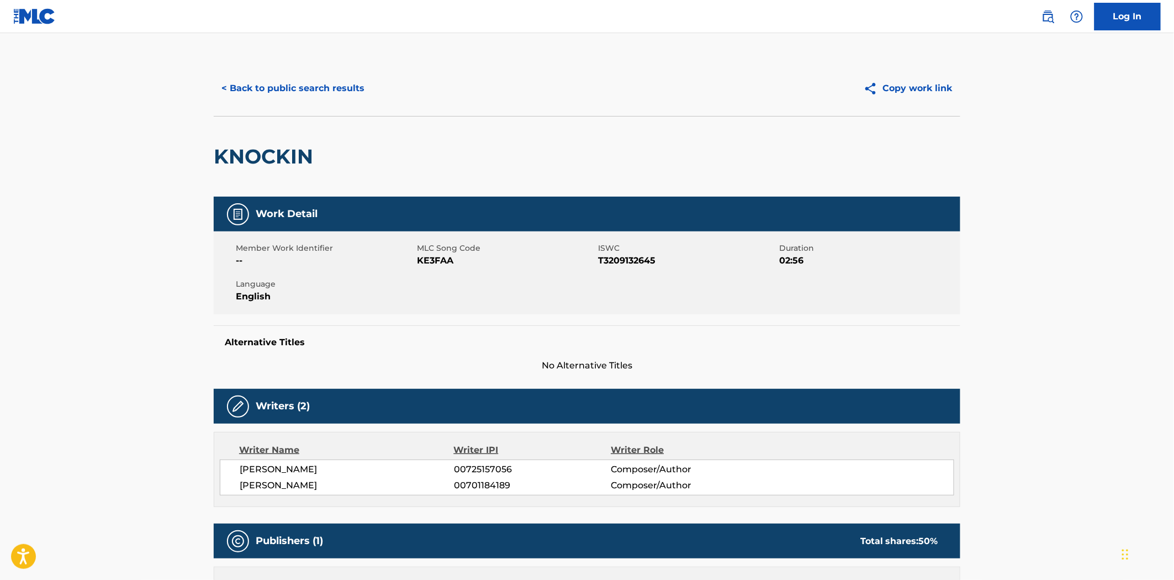
click at [290, 94] on button "< Back to public search results" at bounding box center [293, 89] width 158 height 28
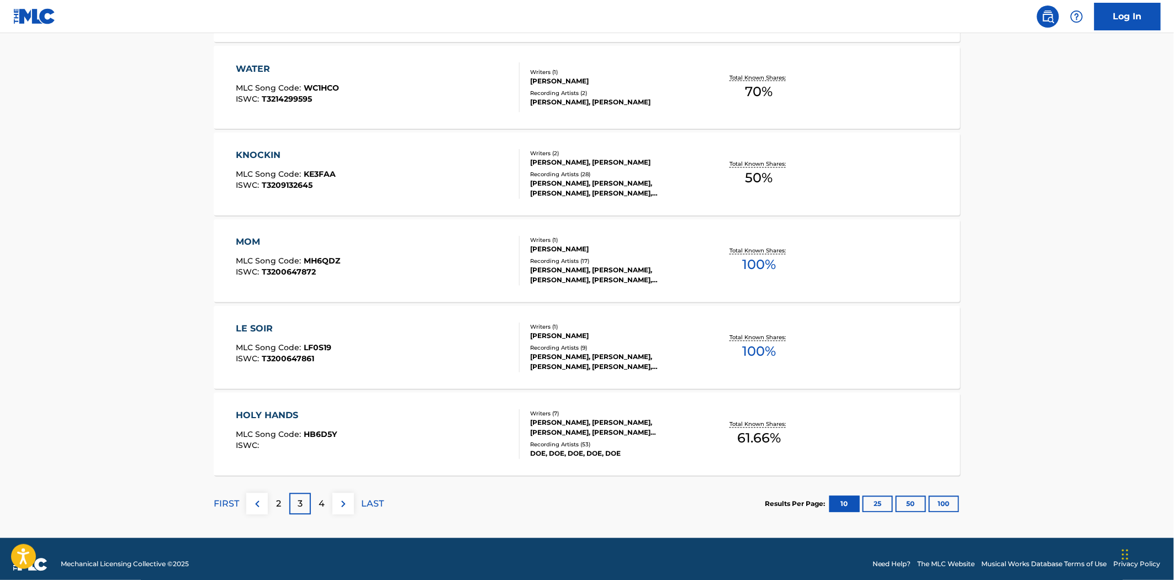
click at [432, 340] on div "LE SOIR MLC Song Code : LF0S19 ISWC : T3200647861" at bounding box center [378, 348] width 284 height 50
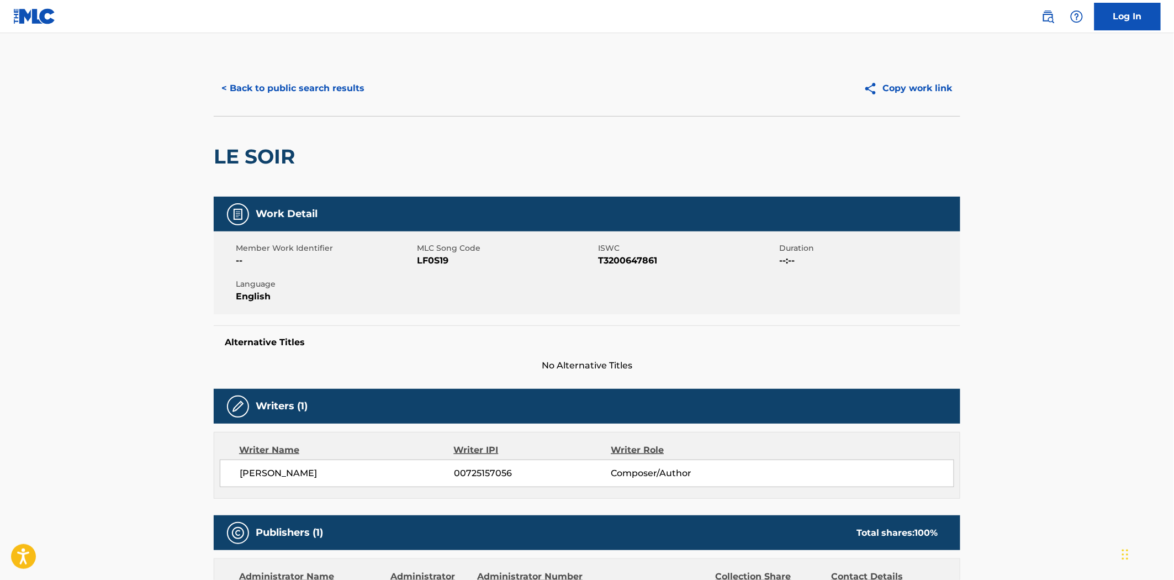
click at [286, 83] on button "< Back to public search results" at bounding box center [293, 89] width 158 height 28
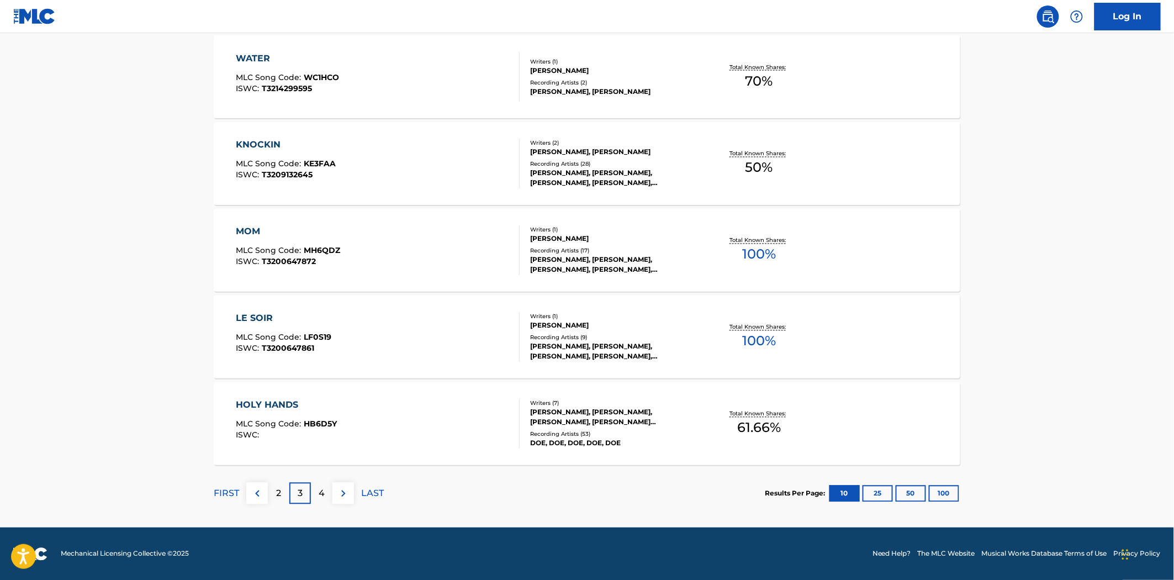
click at [453, 439] on div "HOLY HANDS MLC Song Code : HB6D5Y ISWC :" at bounding box center [378, 424] width 284 height 50
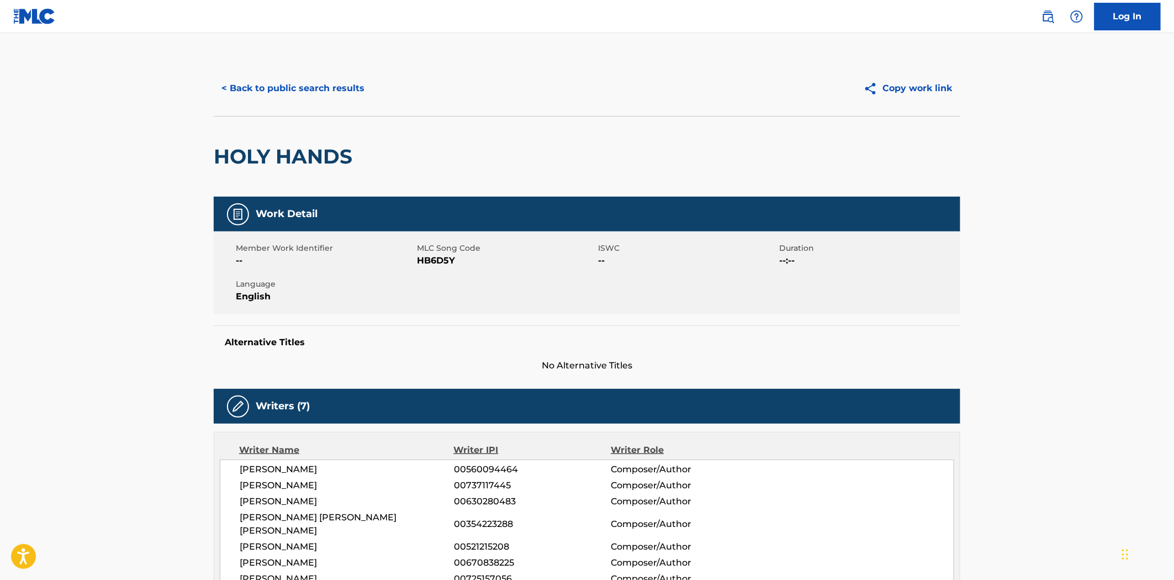
click at [282, 85] on button "< Back to public search results" at bounding box center [293, 89] width 158 height 28
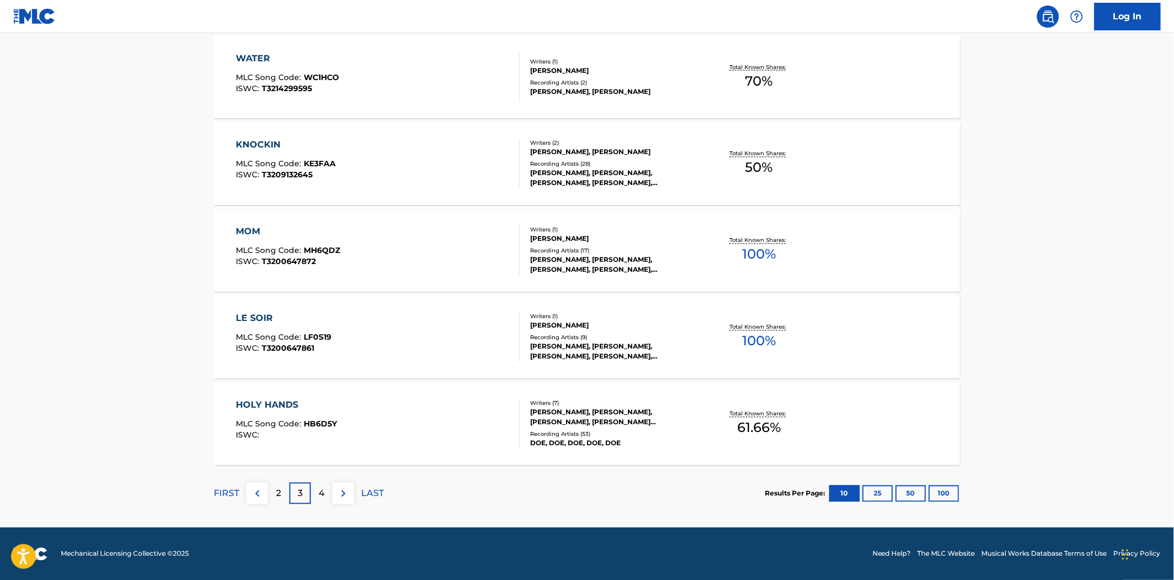
click at [348, 495] on img at bounding box center [343, 493] width 13 height 13
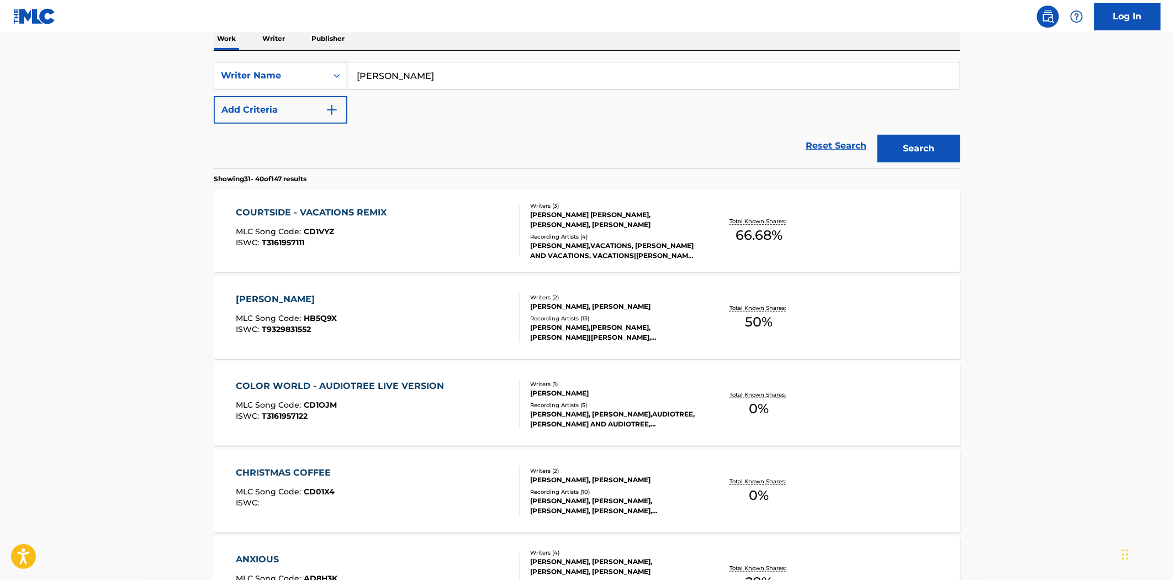
click at [469, 417] on div "COLOR WORLD - AUDIOTREE LIVE VERSION MLC Song Code : CD1OJM ISWC : T3161957122" at bounding box center [378, 404] width 284 height 50
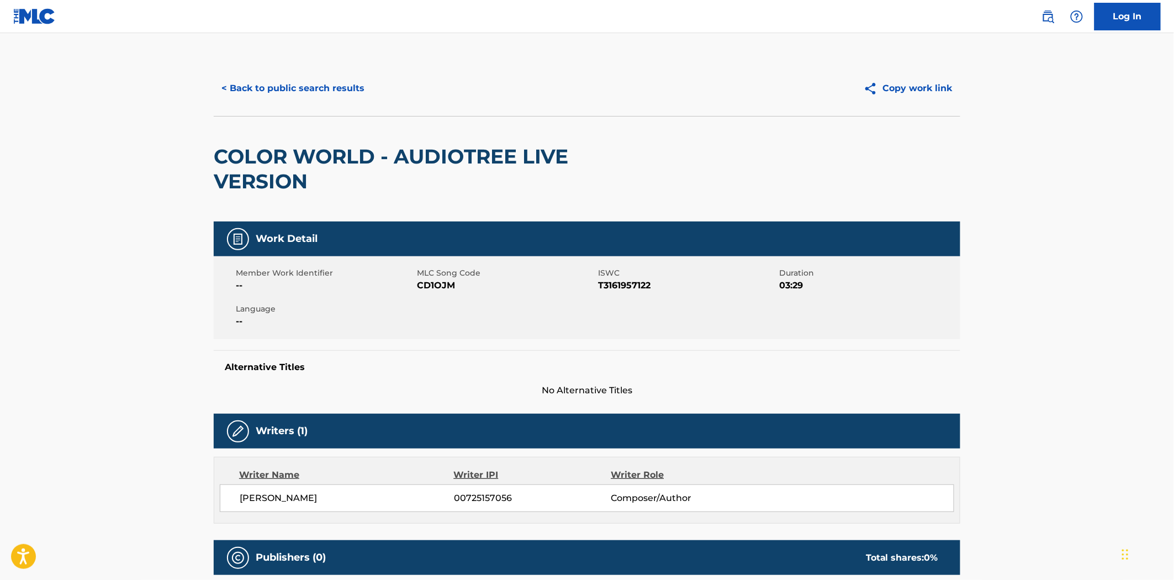
click at [299, 91] on button "< Back to public search results" at bounding box center [293, 89] width 158 height 28
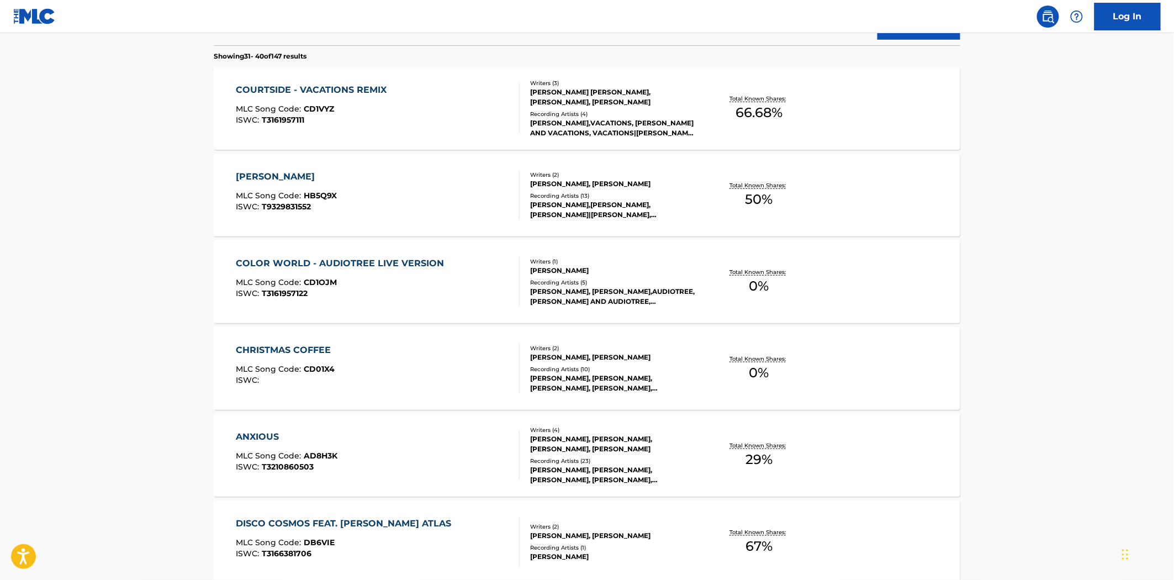
click at [451, 384] on div "CHRISTMAS COFFEE MLC Song Code : CD01X4 ISWC :" at bounding box center [378, 368] width 284 height 50
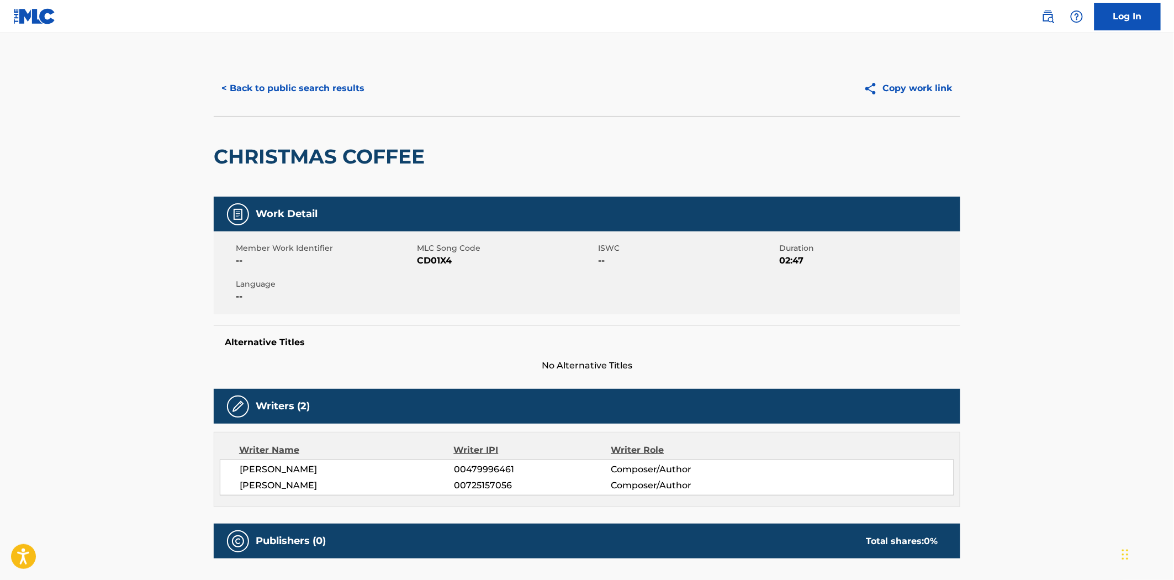
click at [296, 87] on button "< Back to public search results" at bounding box center [293, 89] width 158 height 28
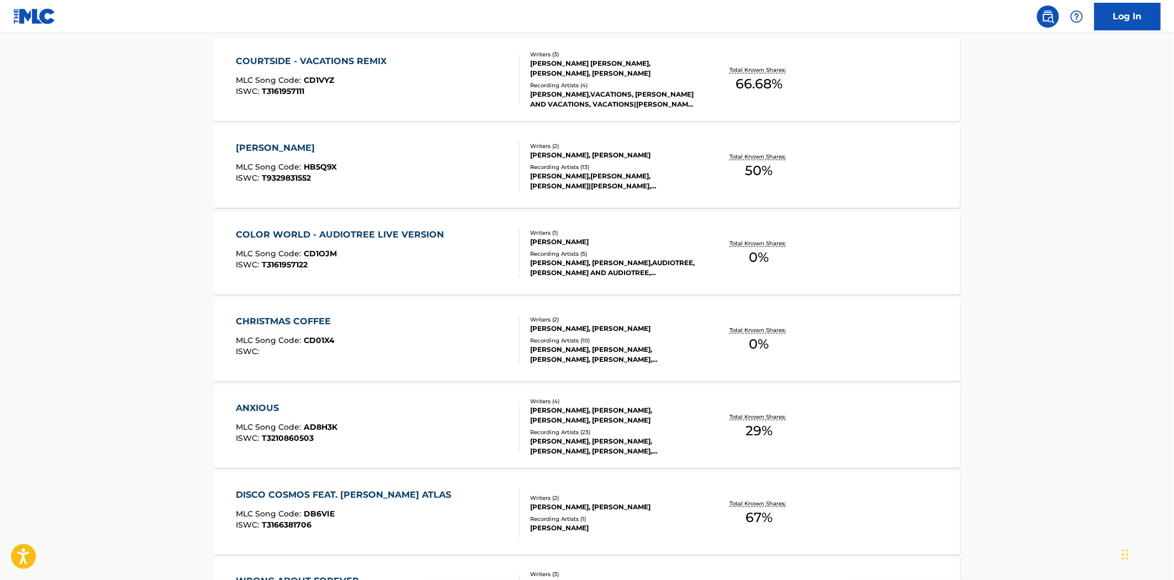
click at [474, 426] on div "ANXIOUS MLC Song Code : AD8H3K ISWC : T3210860503" at bounding box center [378, 426] width 284 height 50
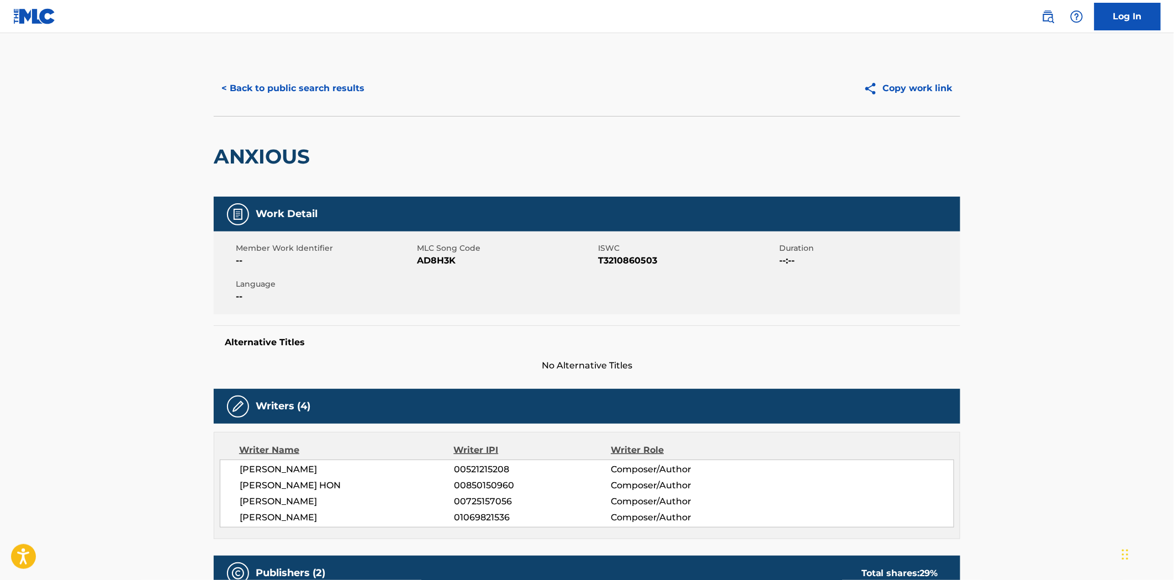
click at [255, 92] on button "< Back to public search results" at bounding box center [293, 89] width 158 height 28
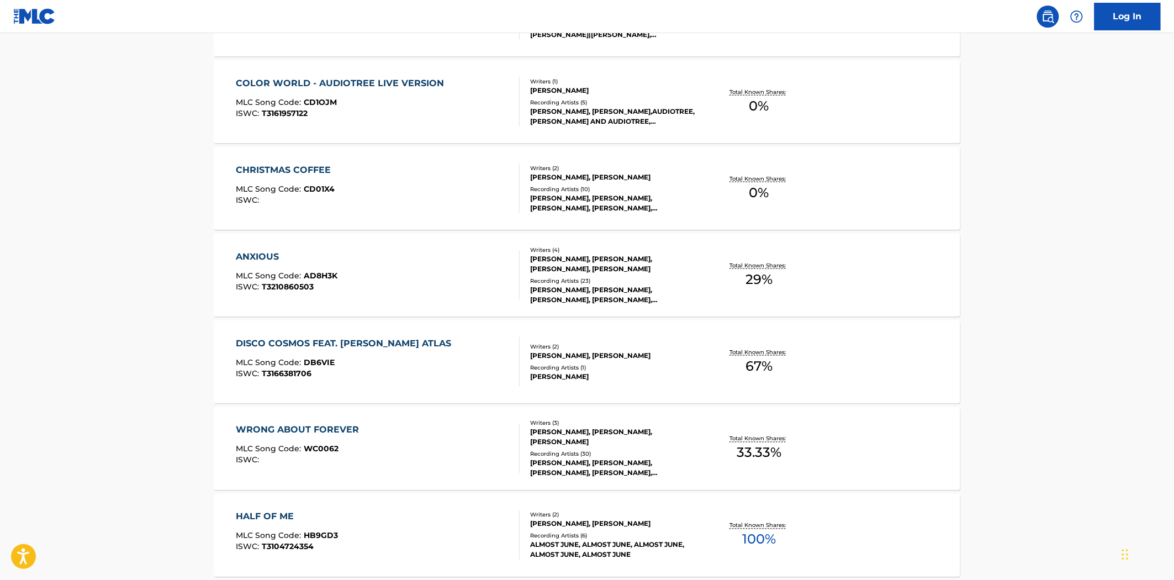
click at [434, 363] on div "DISCO COSMOS FEAT. [PERSON_NAME] MLC Song Code : DB6VIE ISWC : T3166381706" at bounding box center [378, 362] width 284 height 50
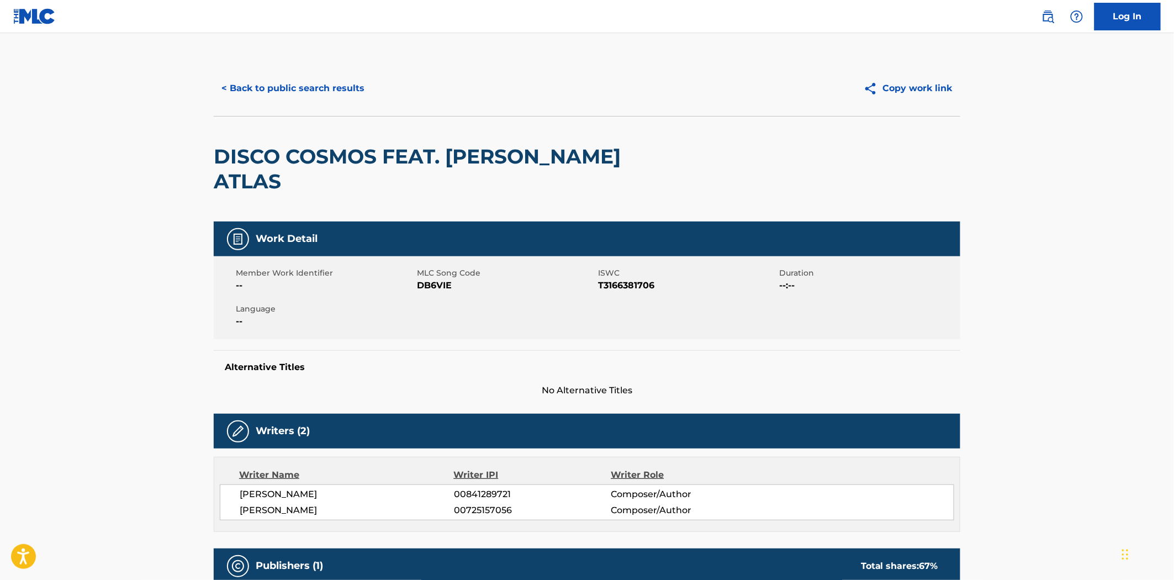
click at [304, 98] on button "< Back to public search results" at bounding box center [293, 89] width 158 height 28
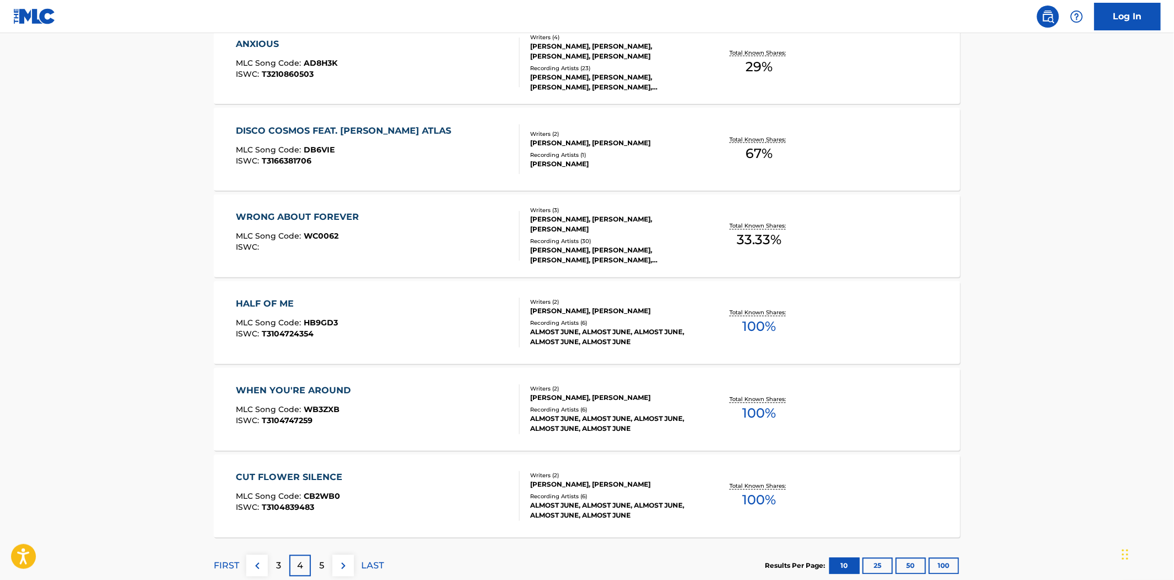
click at [446, 482] on div "CUT FLOWER SILENCE MLC Song Code : CB2WB0 ISWC : T3104839483" at bounding box center [378, 496] width 284 height 50
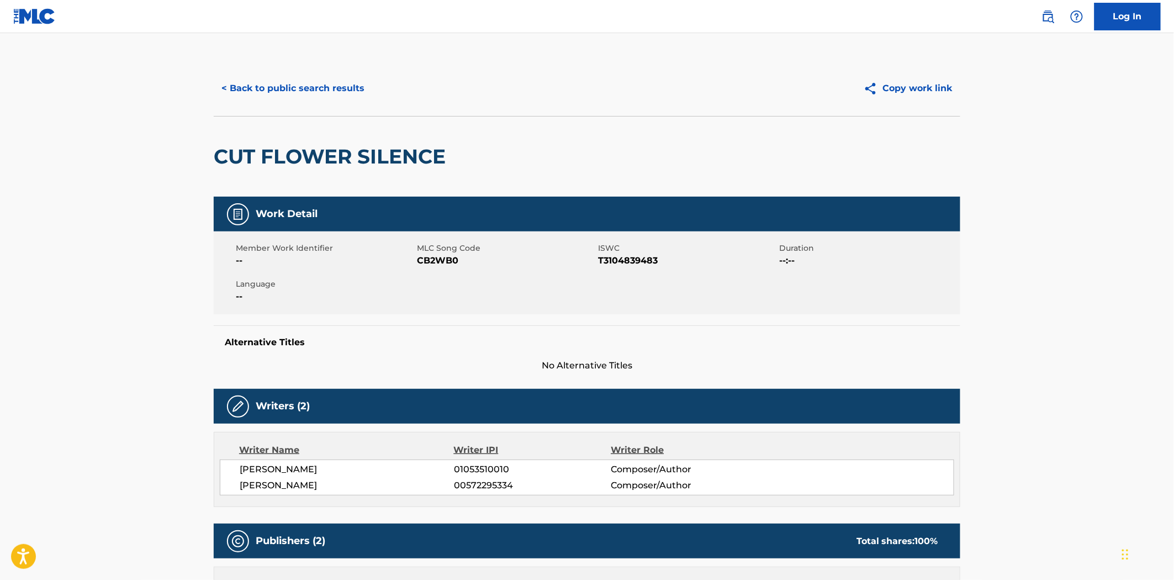
click at [306, 78] on button "< Back to public search results" at bounding box center [293, 89] width 158 height 28
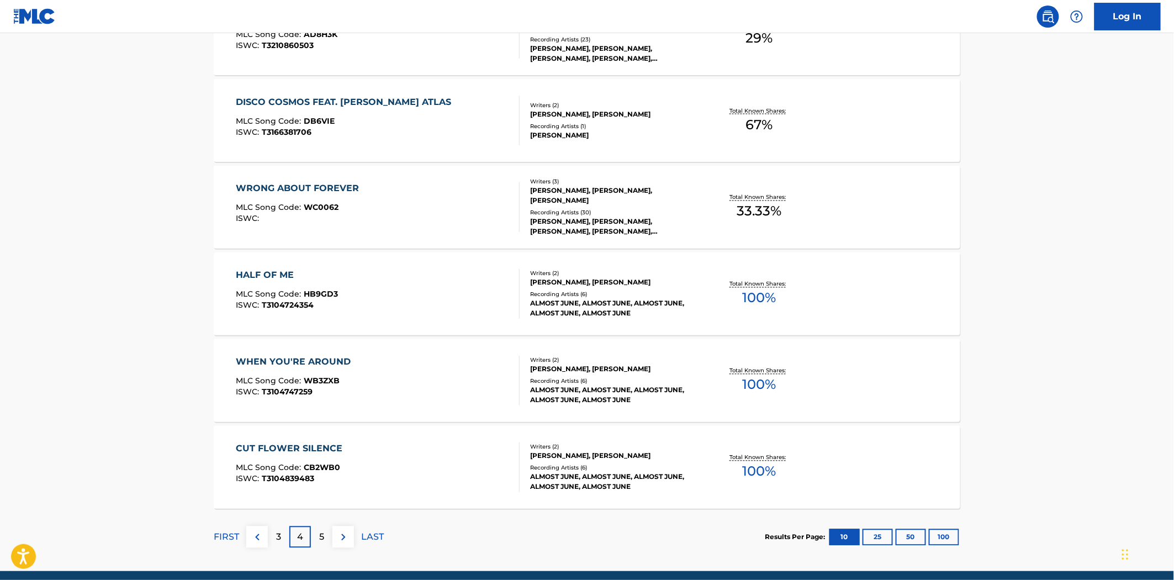
click at [482, 368] on div "WHEN YOU'RE AROUND MLC Song Code : WB3ZXB ISWC : T3104747259" at bounding box center [378, 381] width 284 height 50
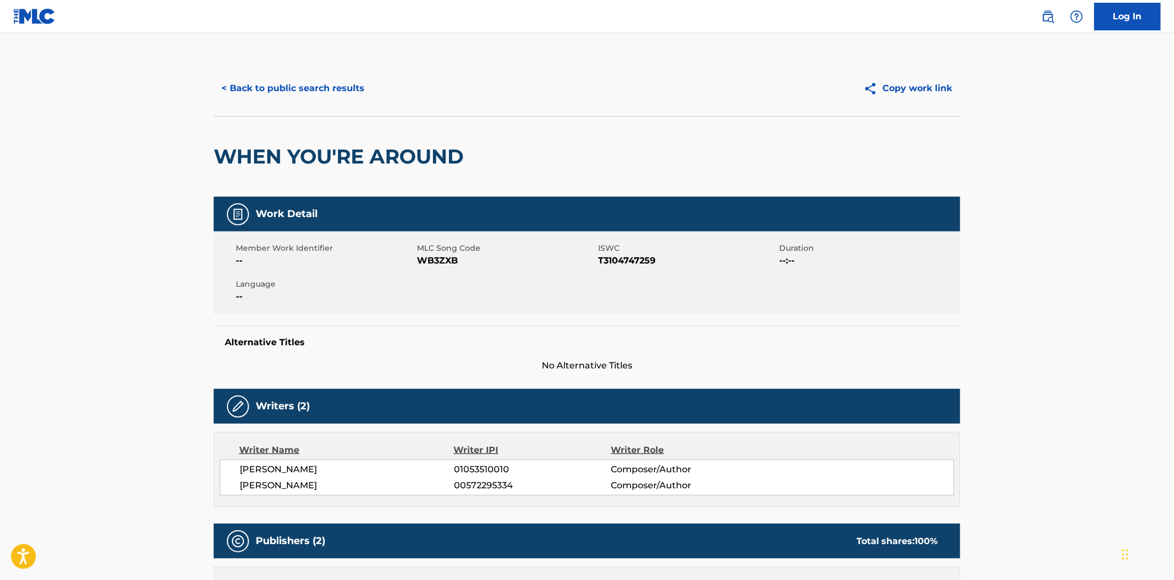
click at [247, 91] on button "< Back to public search results" at bounding box center [293, 89] width 158 height 28
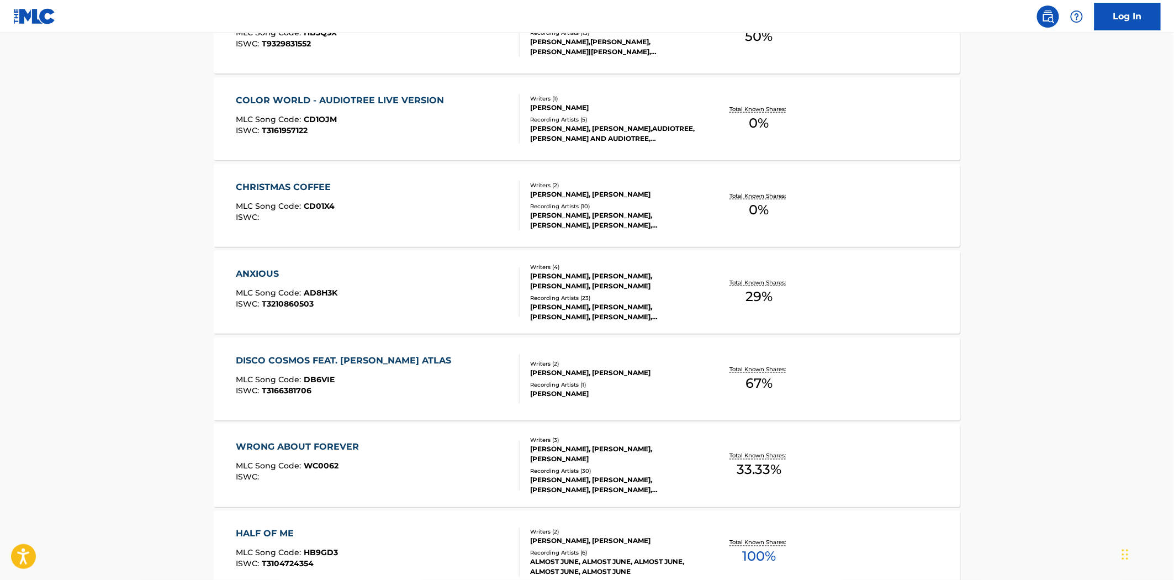
scroll to position [450, 0]
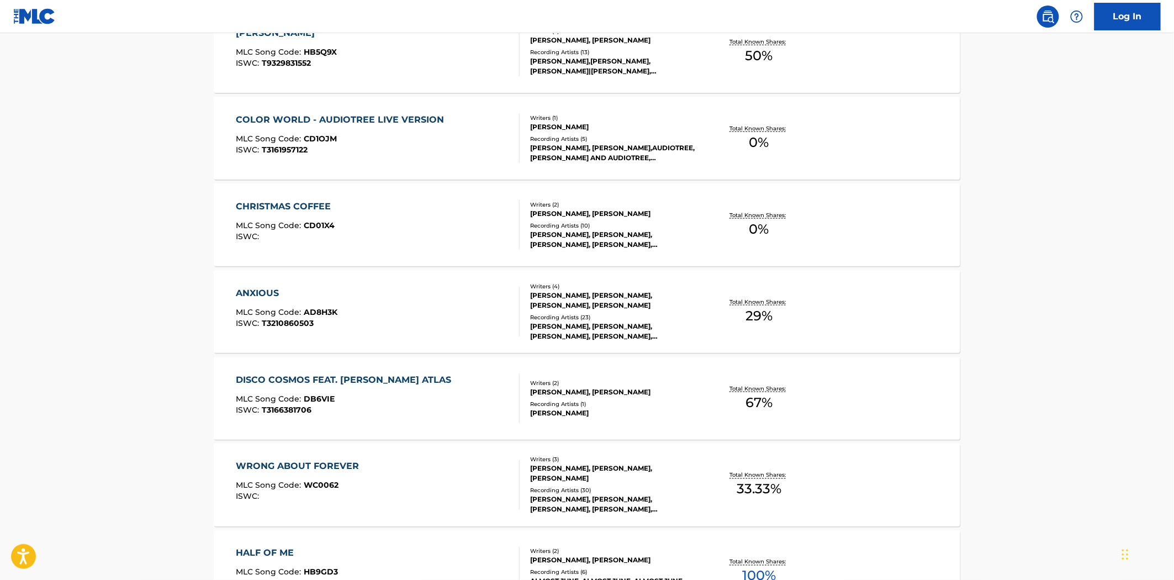
click at [307, 211] on div "CHRISTMAS COFFEE" at bounding box center [286, 206] width 101 height 13
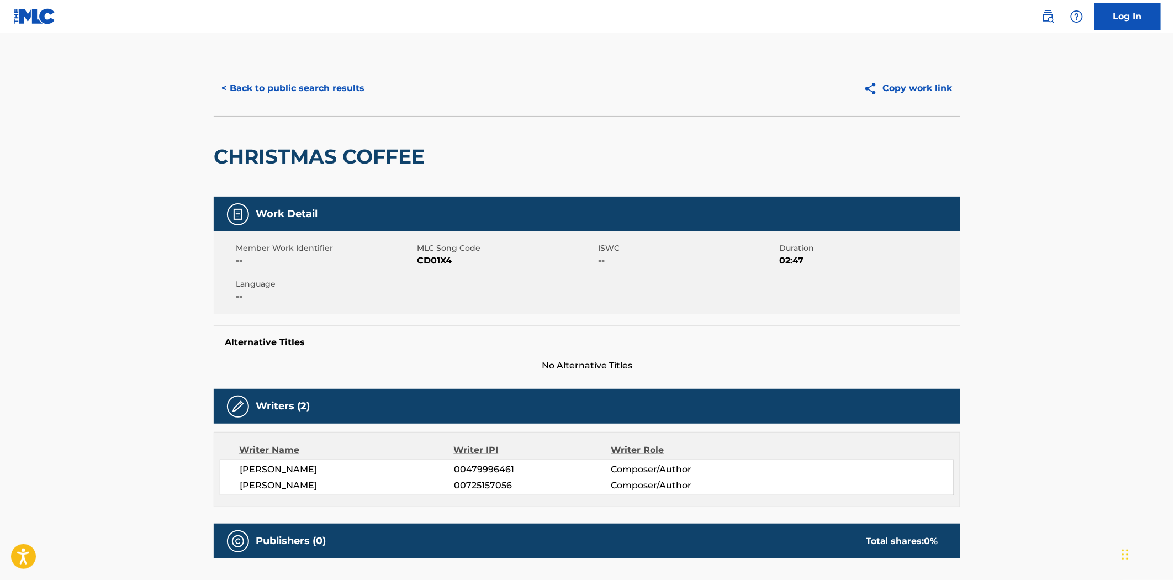
click at [1140, 22] on link "Log In" at bounding box center [1128, 17] width 66 height 28
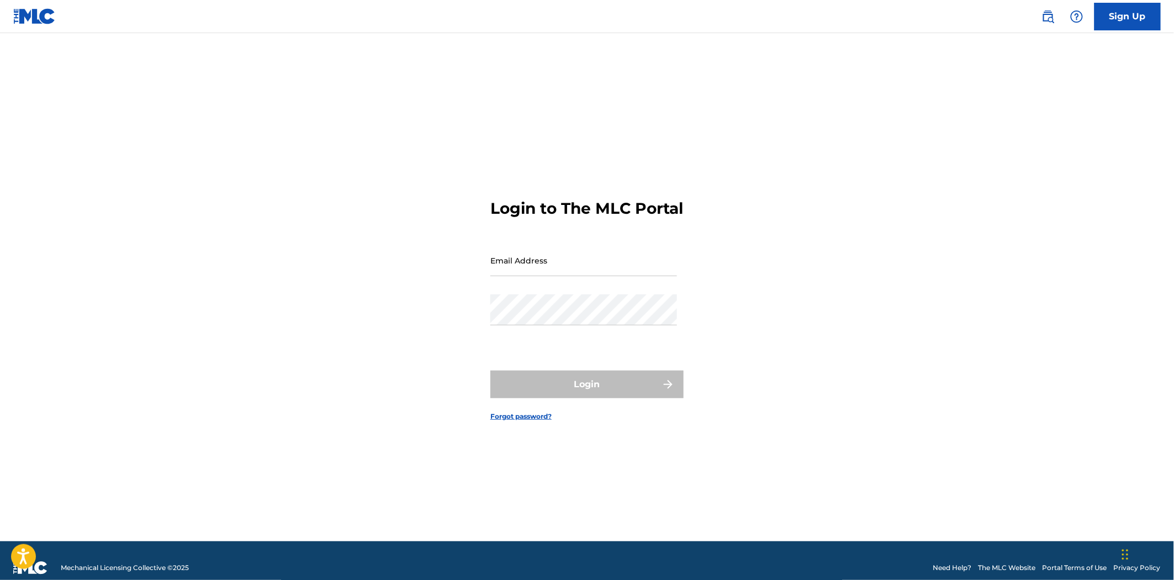
click at [637, 275] on input "Email Address" at bounding box center [583, 260] width 187 height 31
type input "[PERSON_NAME][EMAIL_ADDRESS][DOMAIN_NAME]"
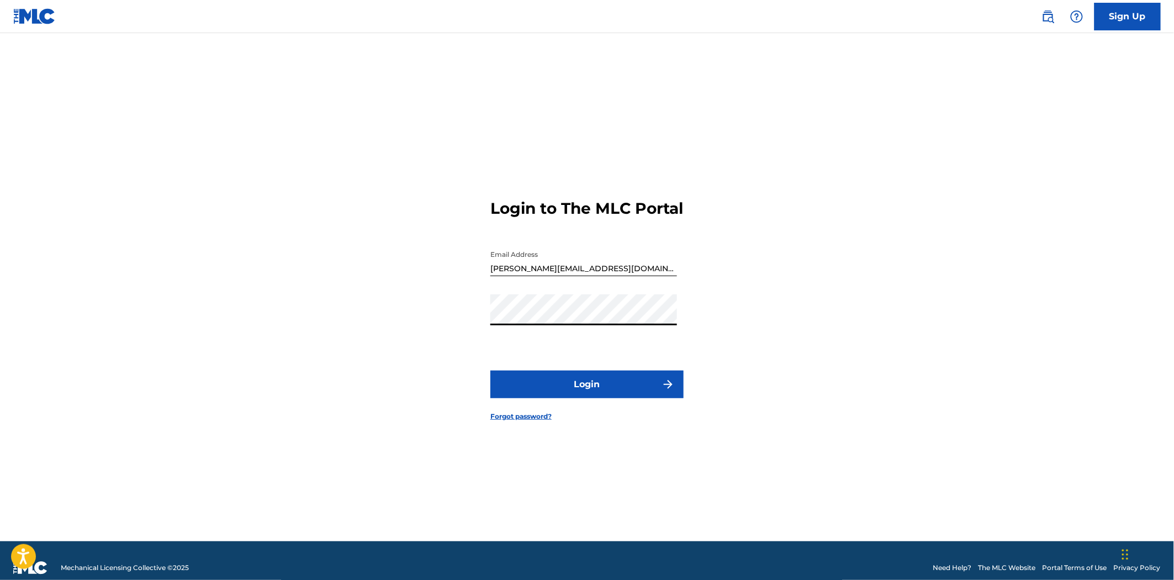
click at [490, 371] on button "Login" at bounding box center [586, 385] width 193 height 28
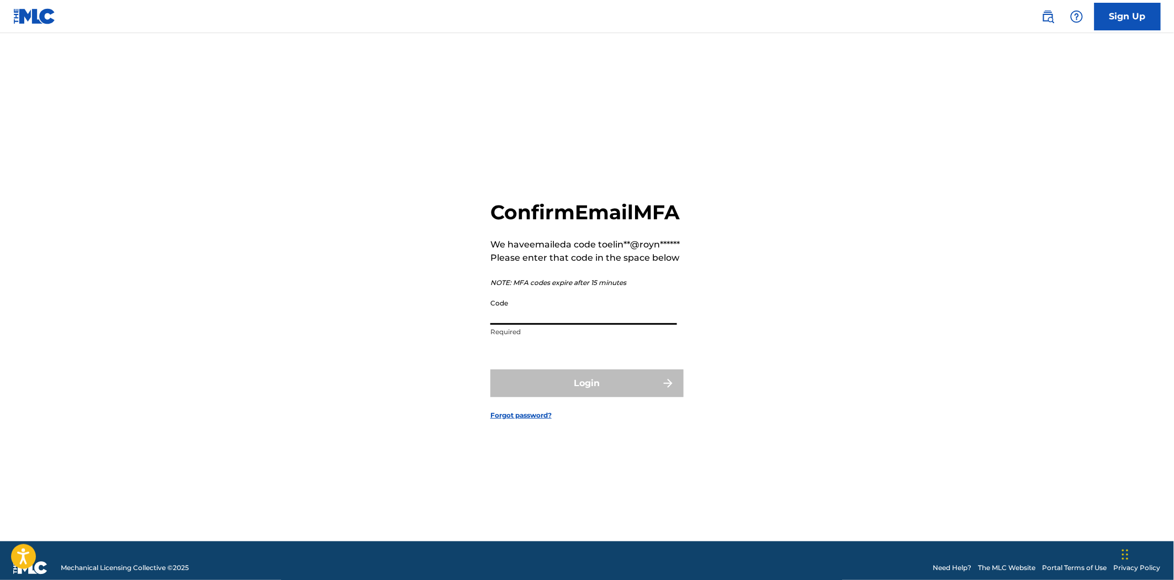
click at [599, 325] on input "Code" at bounding box center [583, 308] width 187 height 31
paste input "504421"
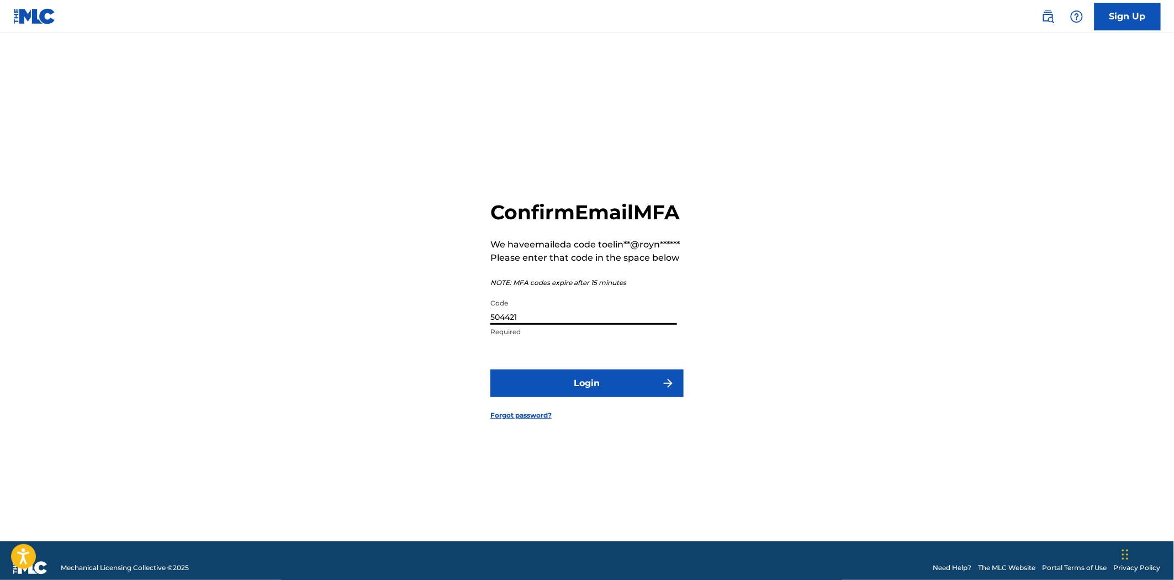
type input "504421"
click at [535, 397] on button "Login" at bounding box center [586, 383] width 193 height 28
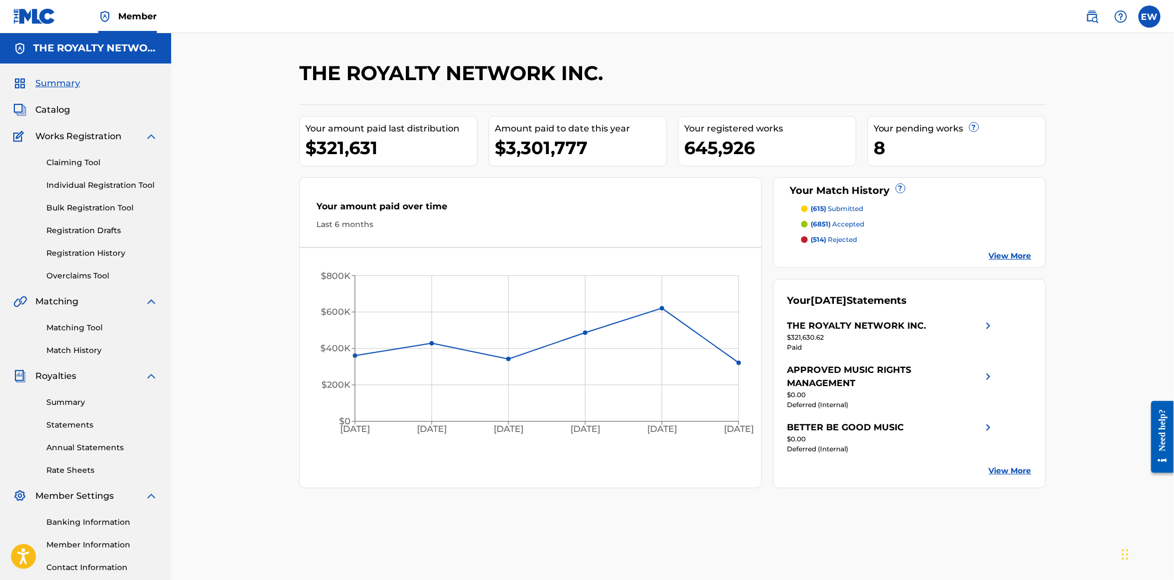
click at [103, 250] on link "Registration History" at bounding box center [102, 253] width 112 height 12
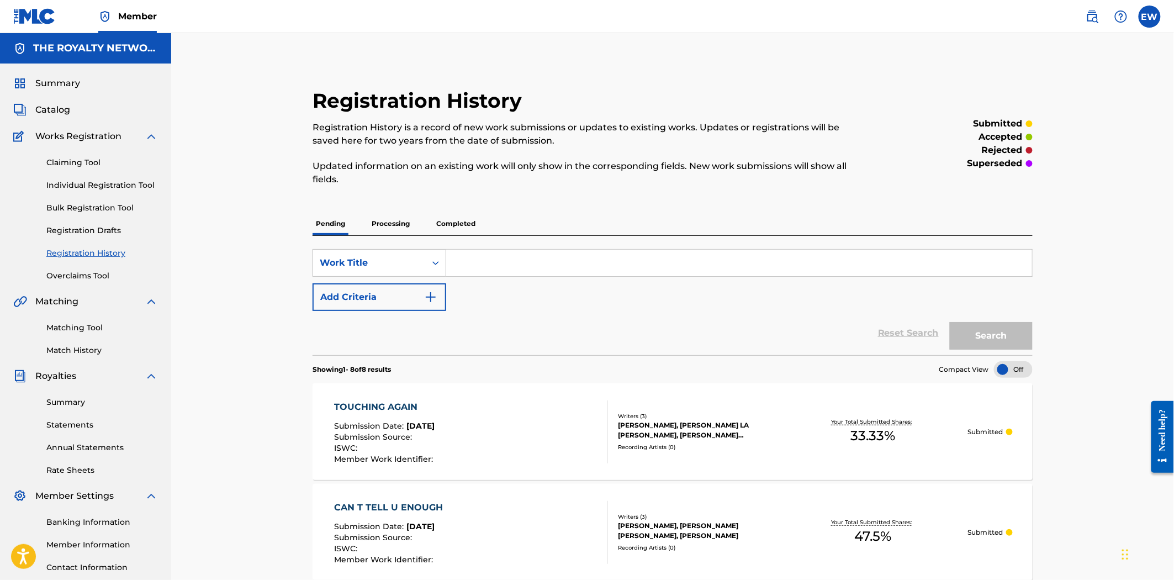
click at [499, 267] on input "Search Form" at bounding box center [739, 263] width 586 height 27
click at [377, 260] on div "Work Title" at bounding box center [369, 262] width 99 height 13
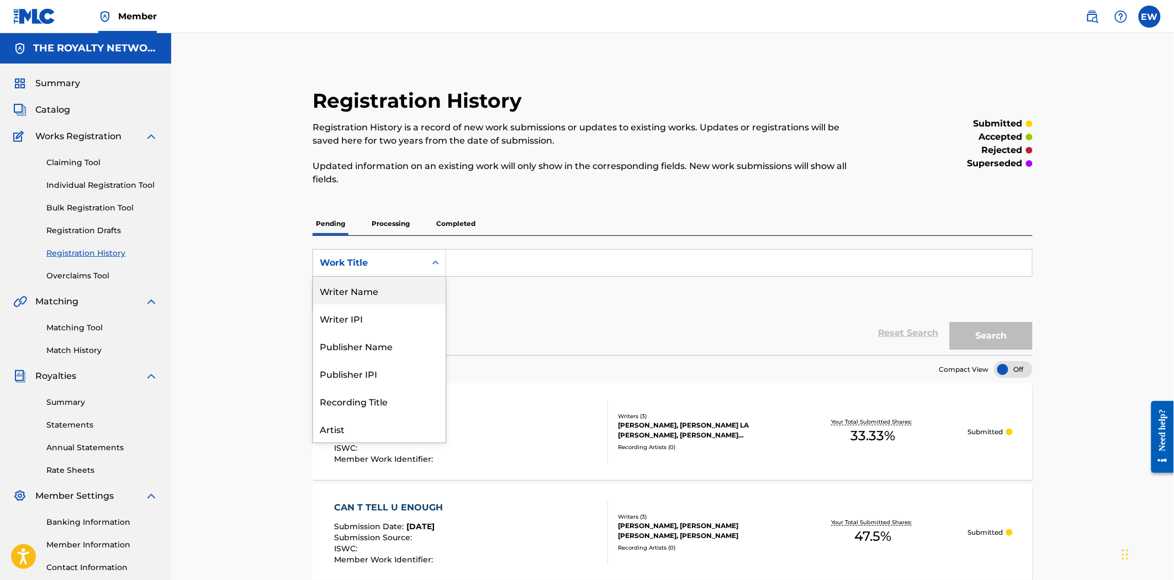
click at [377, 291] on div "Writer Name" at bounding box center [379, 291] width 133 height 28
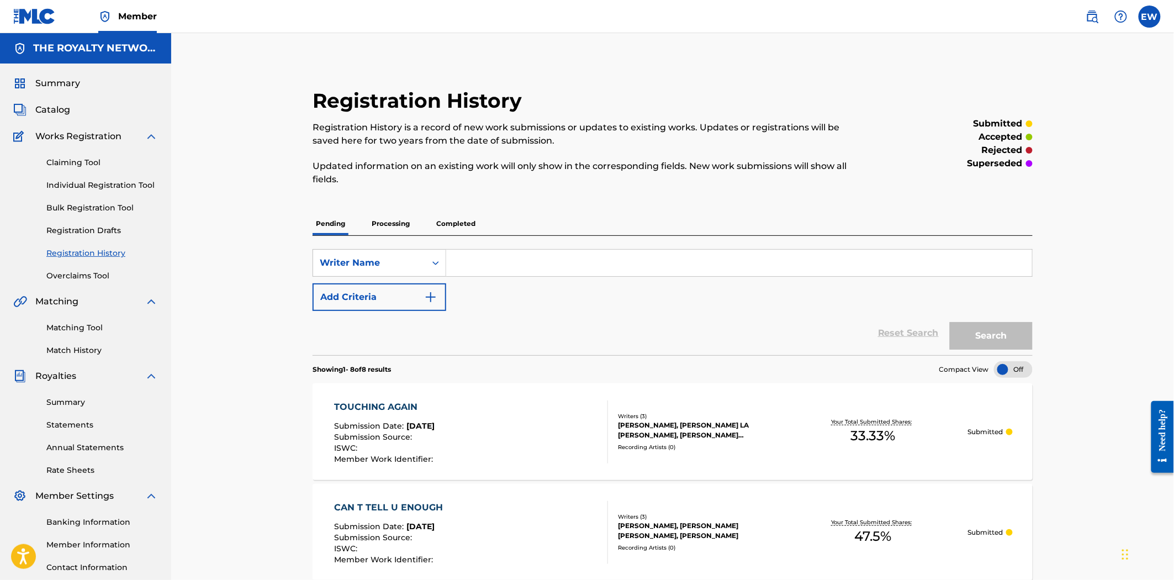
click at [506, 266] on input "Search Form" at bounding box center [739, 263] width 586 height 27
type input "[PERSON_NAME]"
click at [950, 322] on button "Search" at bounding box center [991, 336] width 83 height 28
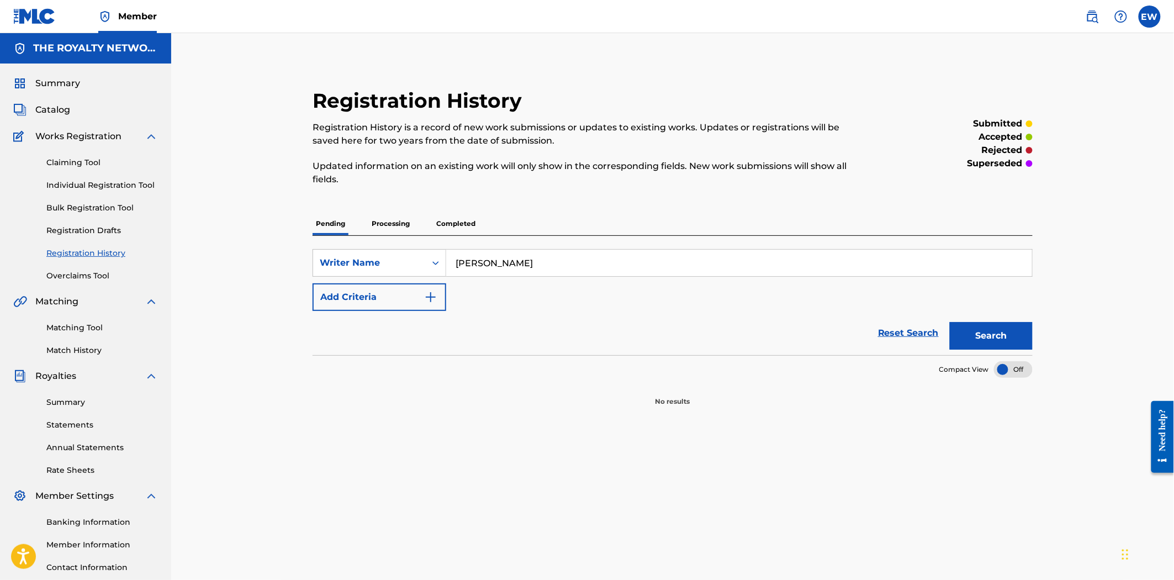
click at [405, 225] on p "Processing" at bounding box center [390, 223] width 45 height 23
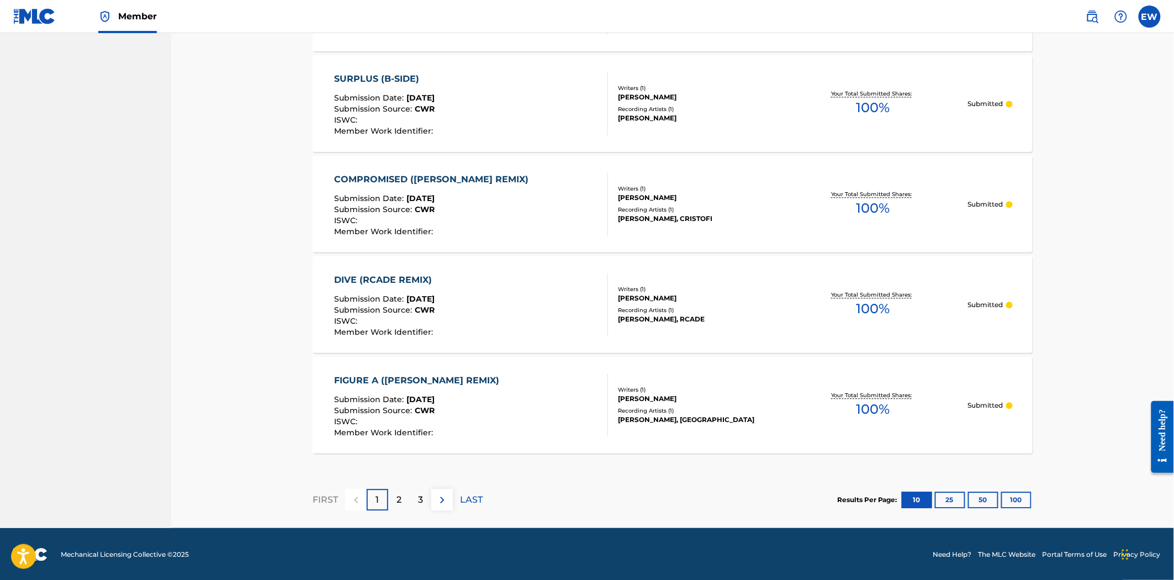
scroll to position [932, 0]
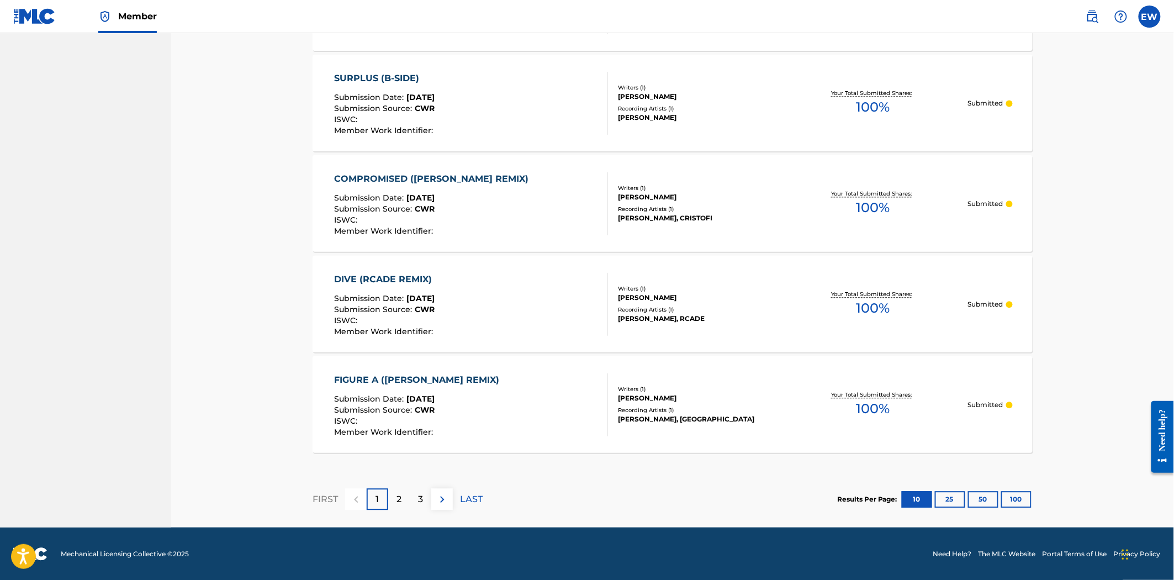
click at [397, 501] on p "2" at bounding box center [399, 499] width 5 height 13
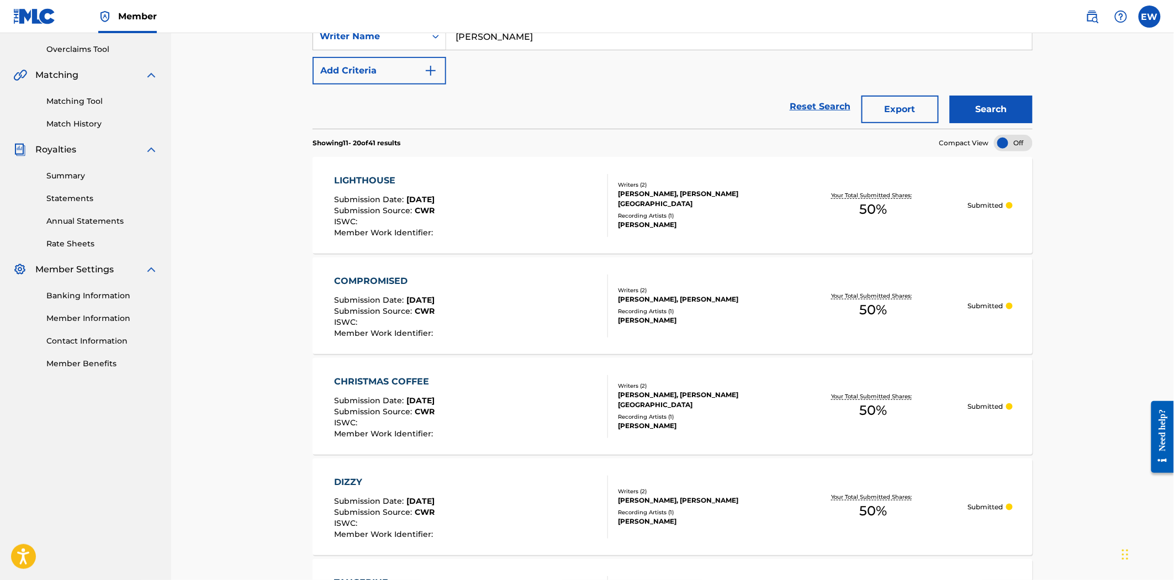
scroll to position [195, 0]
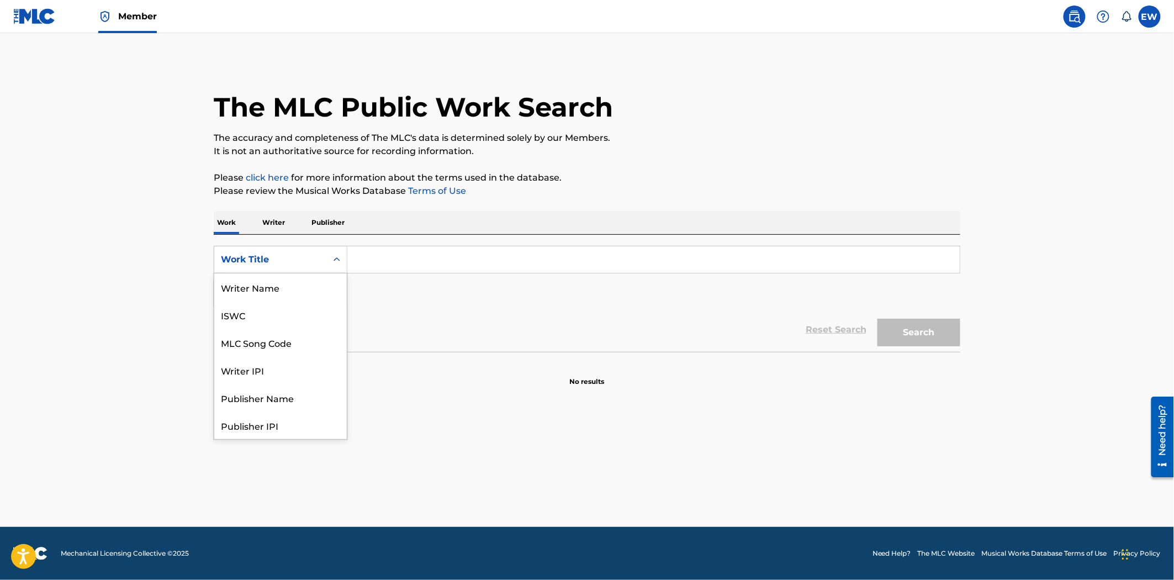
click at [327, 262] on div "Search Form" at bounding box center [337, 260] width 20 height 20
click at [289, 274] on div "Writer Name" at bounding box center [280, 287] width 133 height 28
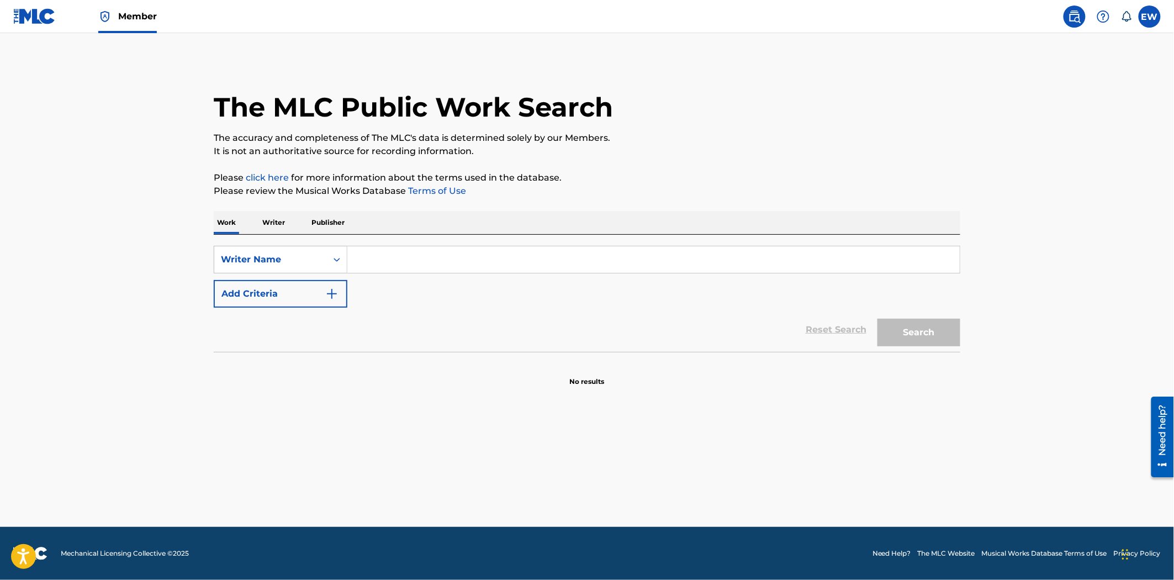
click at [415, 252] on input "Search Form" at bounding box center [653, 259] width 612 height 27
type input "[PERSON_NAME]"
click at [878, 319] on button "Search" at bounding box center [919, 333] width 83 height 28
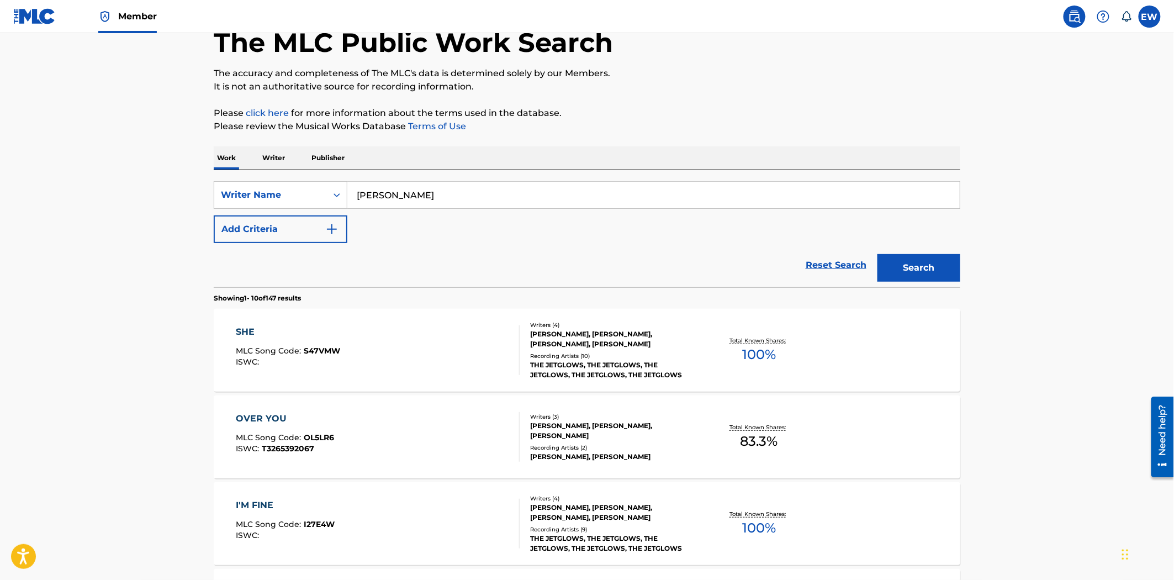
scroll to position [61, 0]
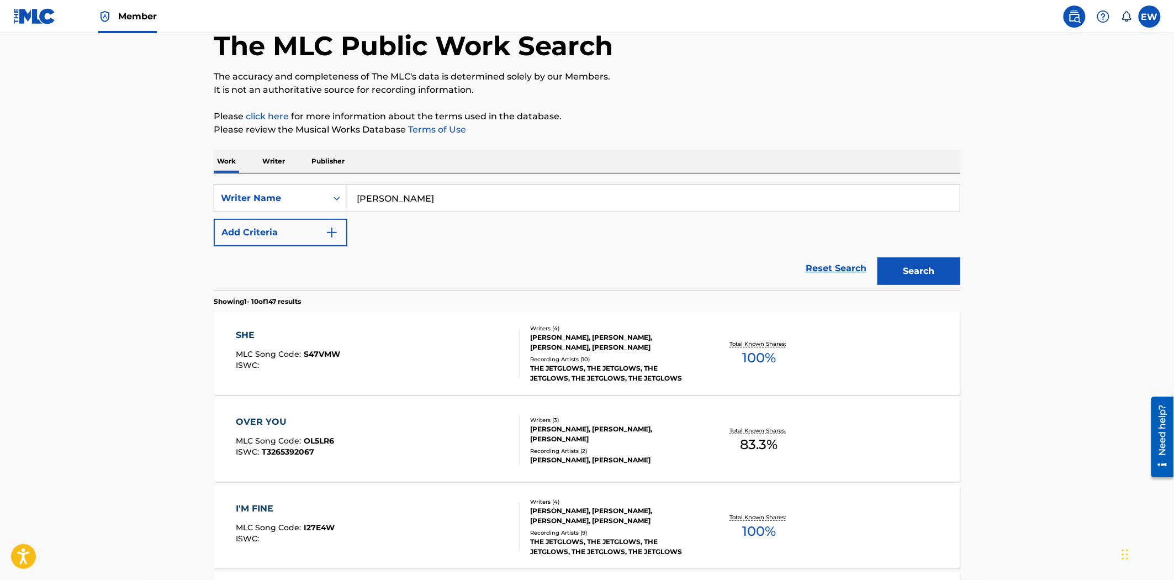
click at [294, 230] on button "Add Criteria" at bounding box center [281, 233] width 134 height 28
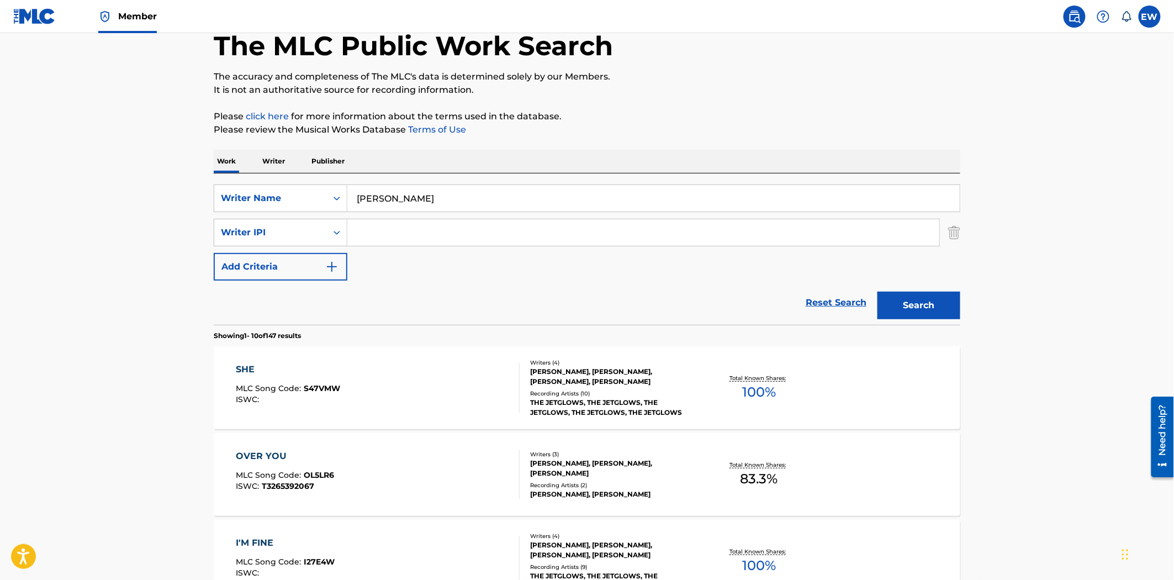
click at [294, 230] on div "Writer IPI" at bounding box center [270, 232] width 99 height 13
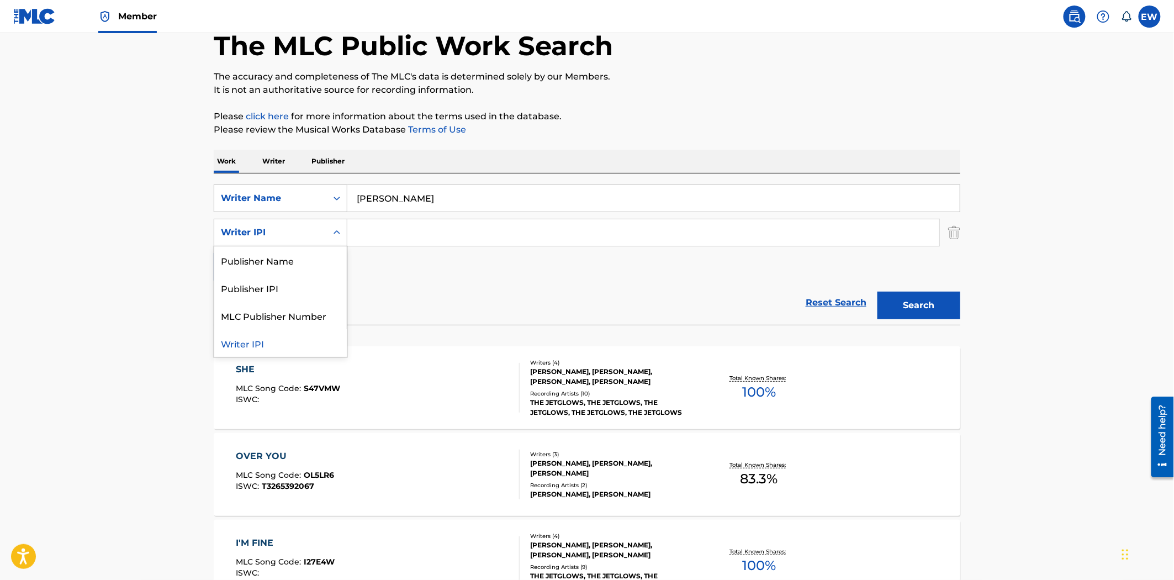
click at [477, 273] on div "SearchWithCriteriaf7df4d2e-aea5-4c39-baad-1fdb3828dce9 Writer Name timothy ferg…" at bounding box center [587, 232] width 747 height 96
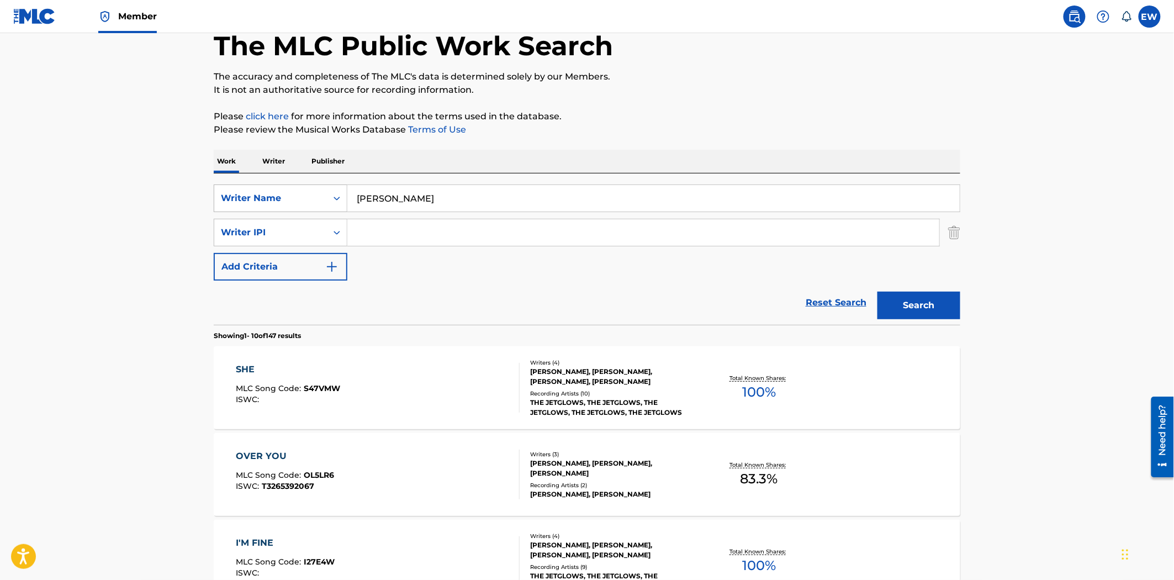
click at [314, 199] on div "Writer Name" at bounding box center [270, 198] width 99 height 13
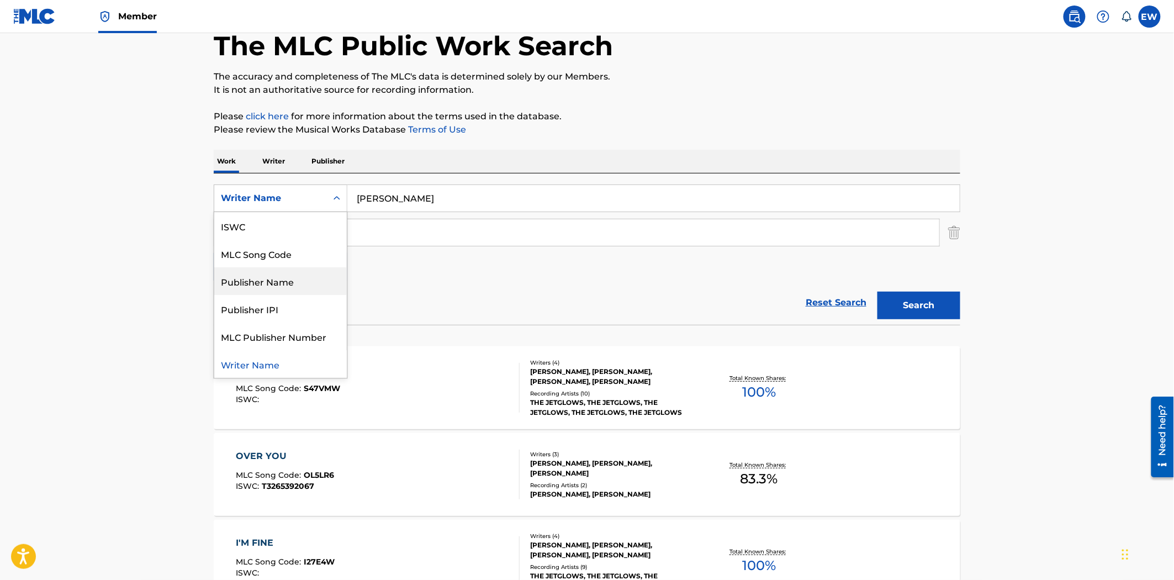
scroll to position [0, 0]
click at [257, 230] on div "Work Title" at bounding box center [280, 226] width 133 height 28
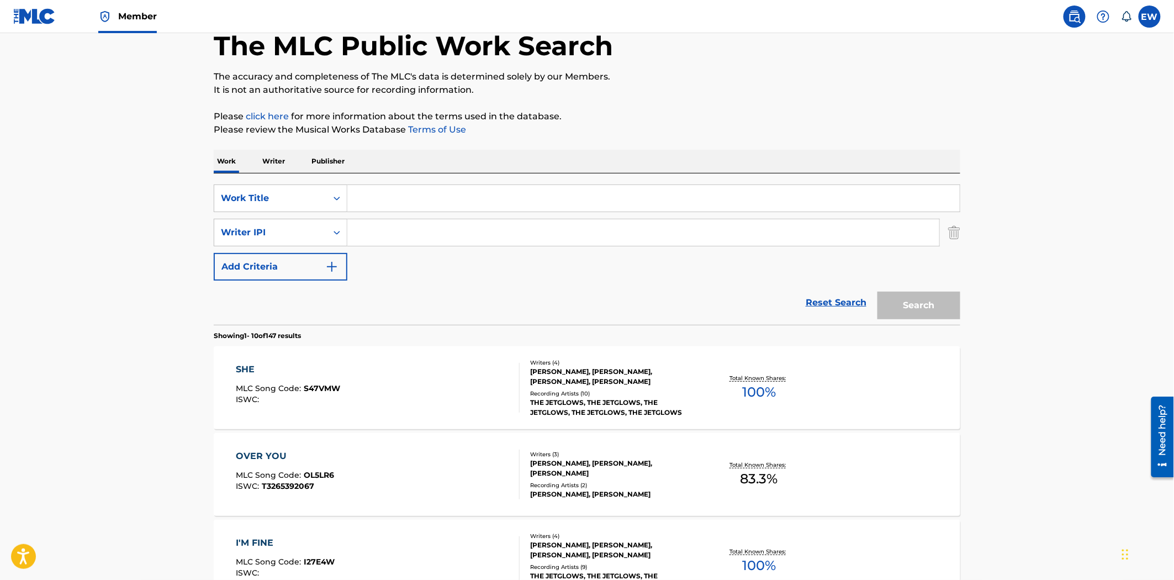
click at [473, 200] on input "Search Form" at bounding box center [653, 198] width 612 height 27
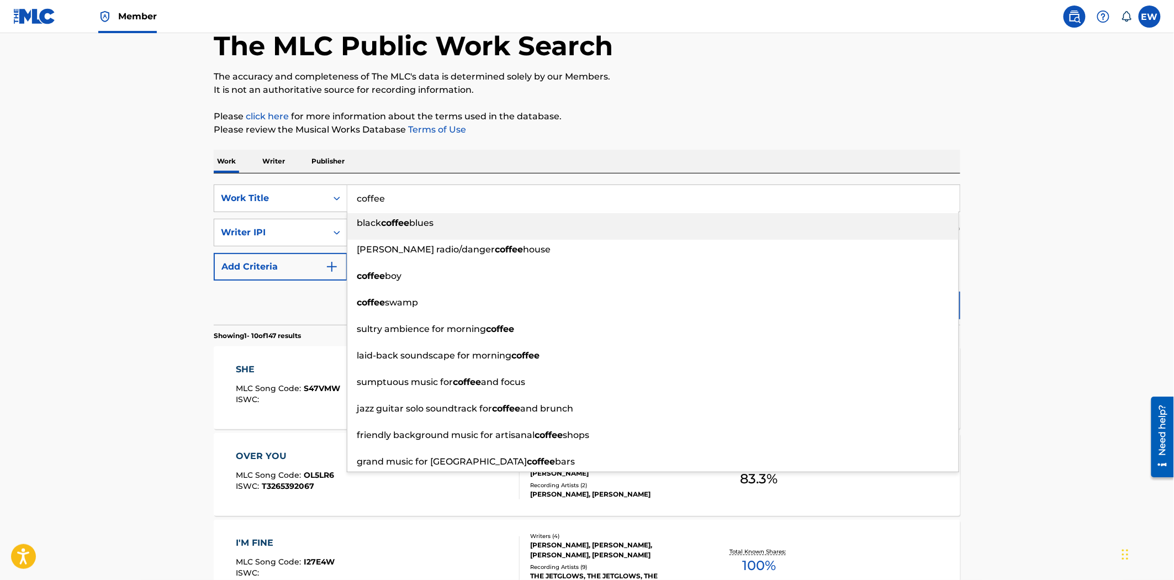
type input "coffee"
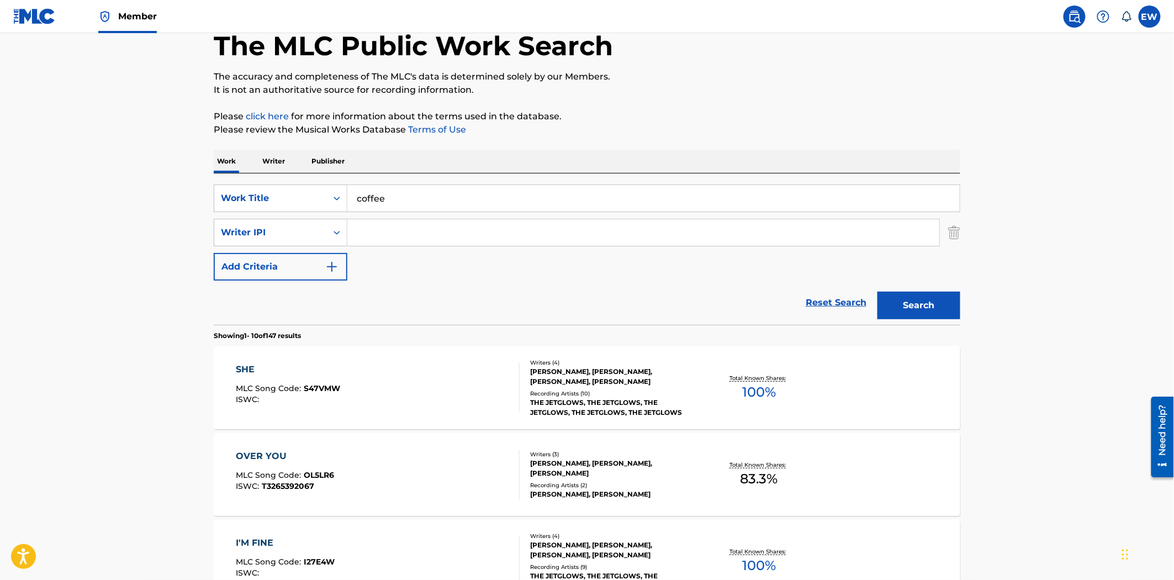
click at [507, 135] on p "Please review the Musical Works Database Terms of Use" at bounding box center [587, 129] width 747 height 13
click at [318, 233] on div "Writer IPI" at bounding box center [270, 232] width 99 height 13
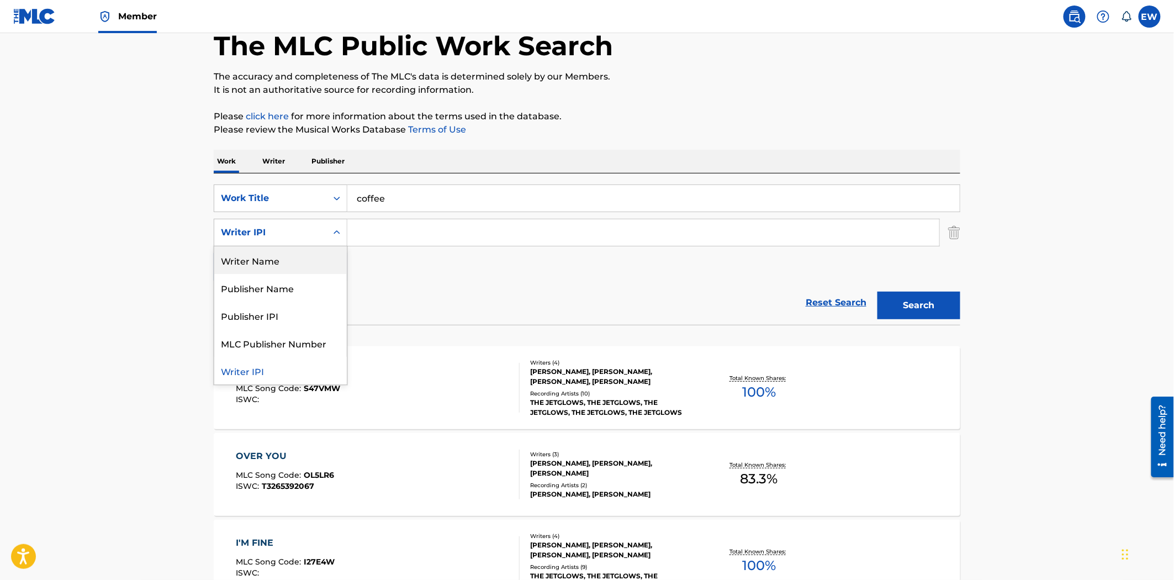
click at [304, 260] on div "Writer Name" at bounding box center [280, 260] width 133 height 28
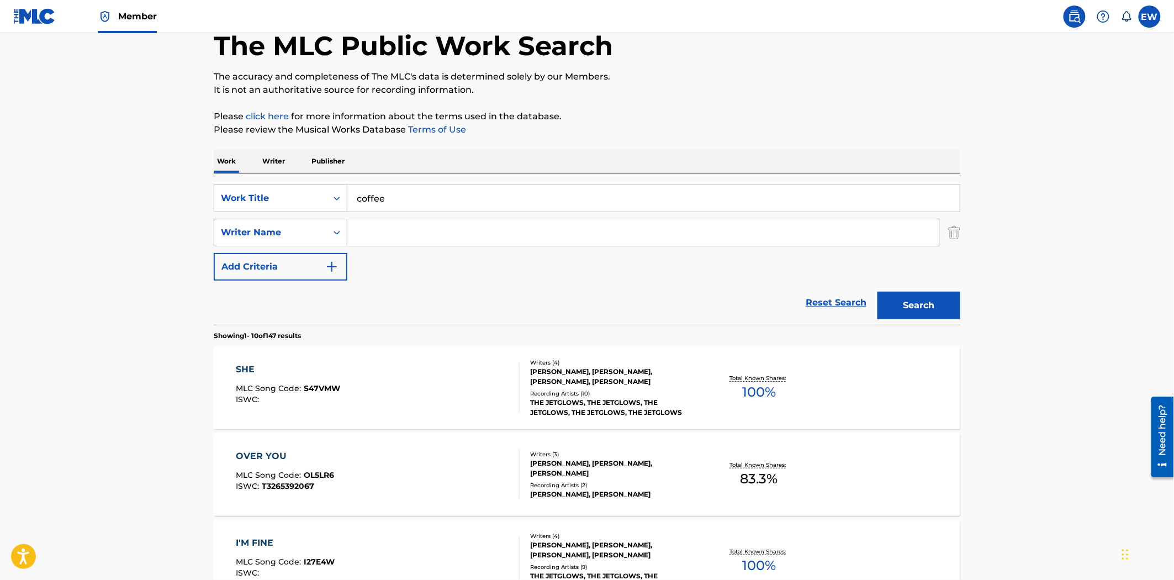
click at [390, 230] on input "Search Form" at bounding box center [643, 232] width 592 height 27
type input "[PERSON_NAME]"
click at [938, 298] on button "Search" at bounding box center [919, 306] width 83 height 28
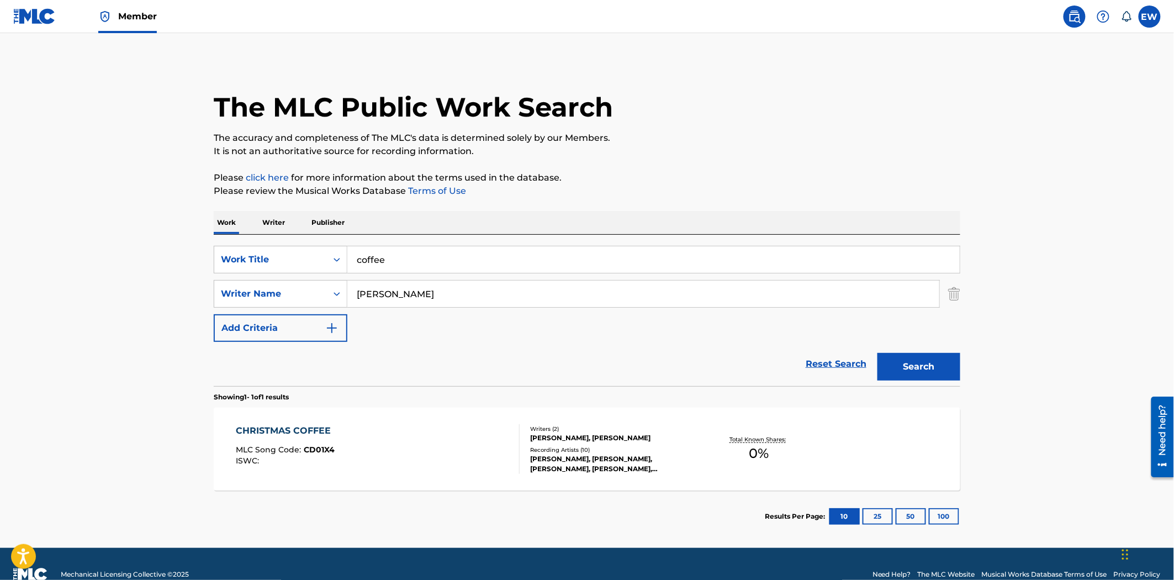
click at [358, 431] on div "CHRISTMAS COFFEE MLC Song Code : CD01X4 ISWC :" at bounding box center [378, 449] width 284 height 50
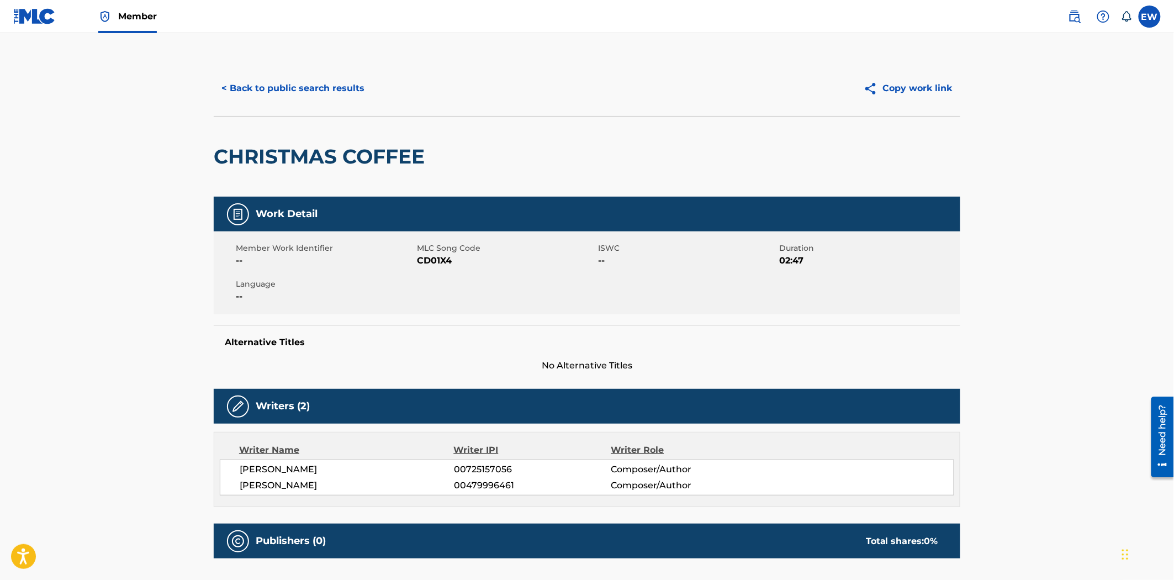
click at [433, 257] on span "CD01X4" at bounding box center [506, 260] width 178 height 13
copy span "CD01X4"
